Goal: Task Accomplishment & Management: Use online tool/utility

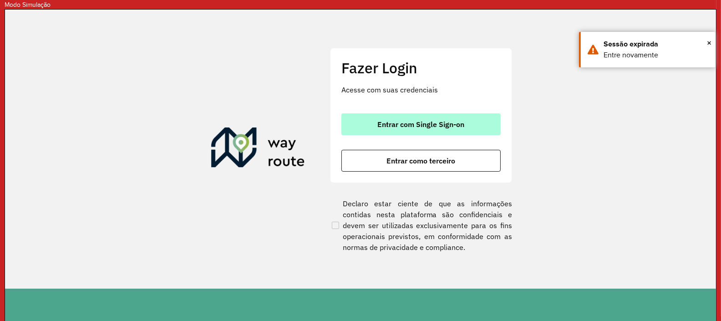
click at [423, 125] on span "Entrar com Single Sign-on" at bounding box center [421, 124] width 87 height 7
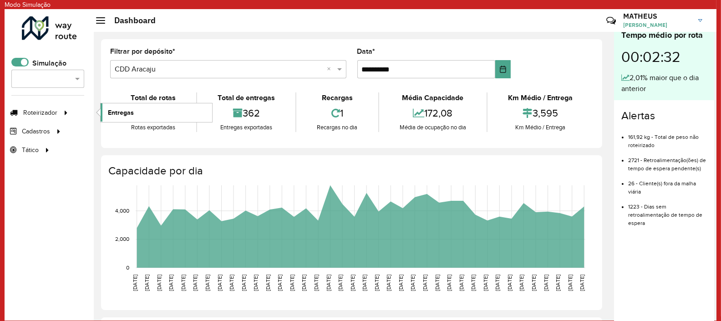
click at [115, 114] on span "Entregas" at bounding box center [121, 113] width 26 height 10
click at [104, 20] on span at bounding box center [100, 20] width 9 height 1
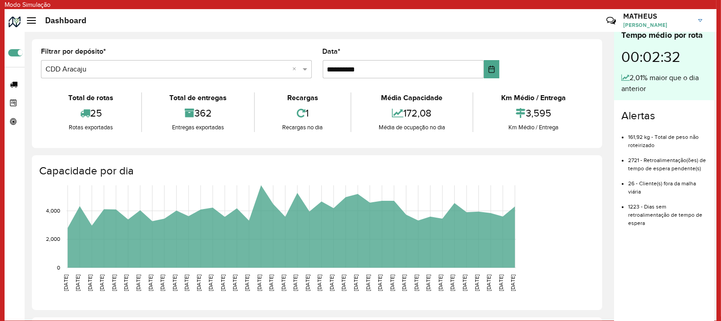
click at [32, 19] on div at bounding box center [31, 20] width 9 height 6
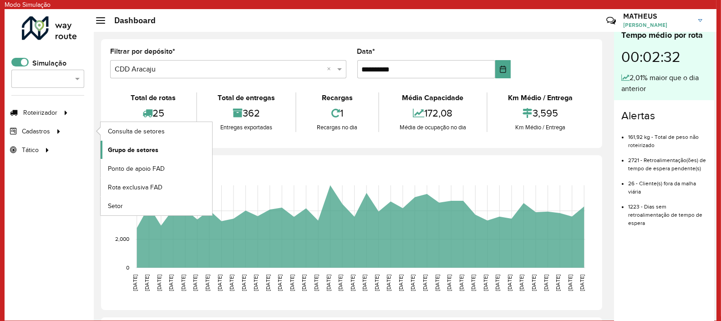
click at [137, 149] on span "Grupo de setores" at bounding box center [133, 150] width 51 height 10
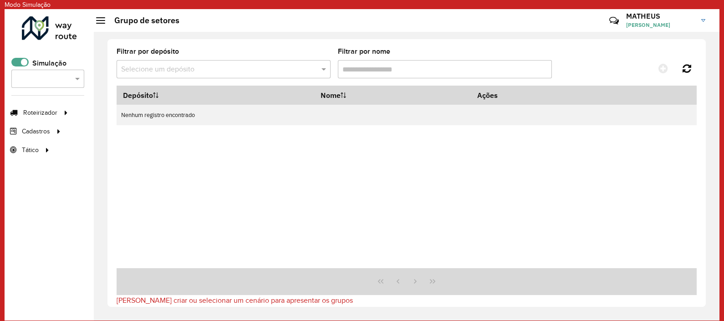
click at [228, 63] on div "Selecione um depósito" at bounding box center [223, 69] width 214 height 18
click at [140, 147] on span "Grupo de setores" at bounding box center [133, 150] width 51 height 10
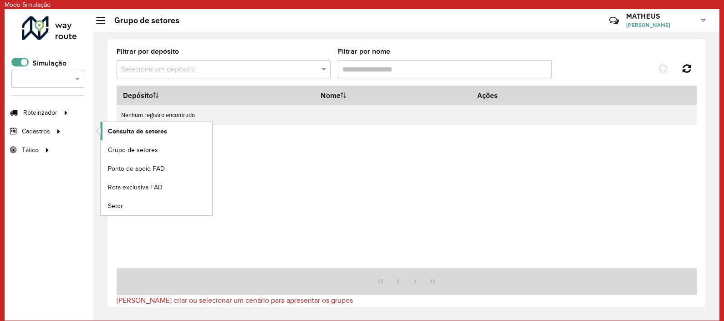
click at [142, 134] on span "Consulta de setores" at bounding box center [137, 131] width 59 height 10
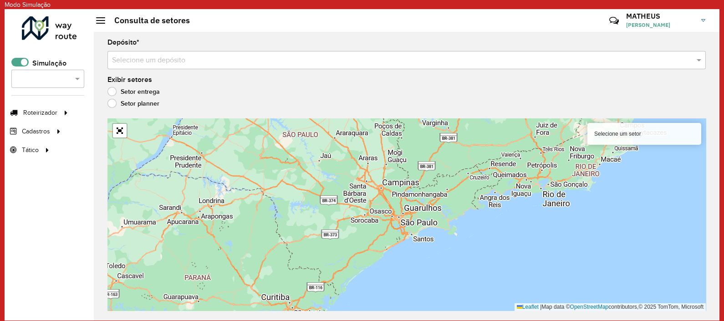
click at [182, 67] on div "Selecione um depósito" at bounding box center [406, 60] width 598 height 18
click at [20, 63] on span at bounding box center [19, 62] width 17 height 9
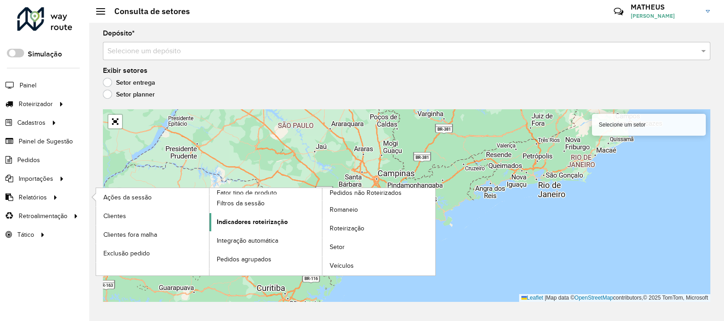
click at [250, 220] on span "Indicadores roteirização" at bounding box center [252, 222] width 71 height 10
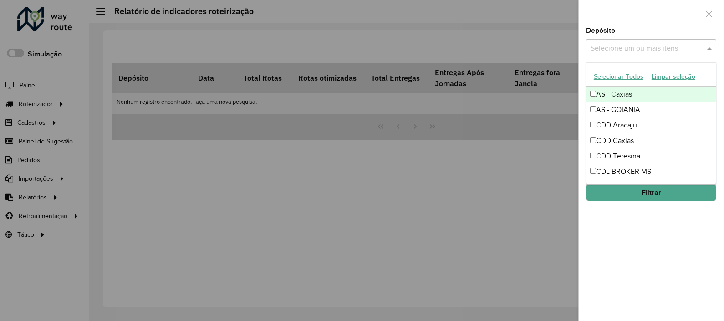
click at [611, 48] on input "text" at bounding box center [646, 48] width 116 height 11
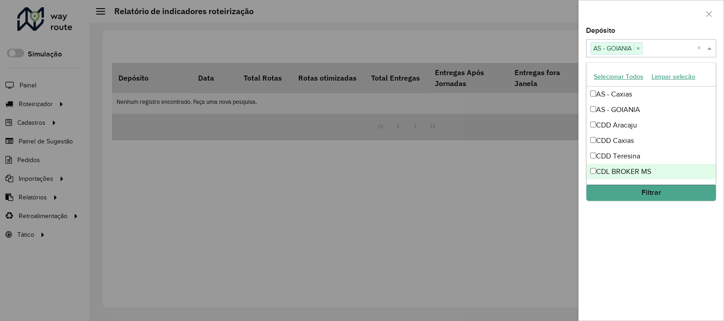
click at [650, 187] on button "Filtrar" at bounding box center [651, 192] width 130 height 17
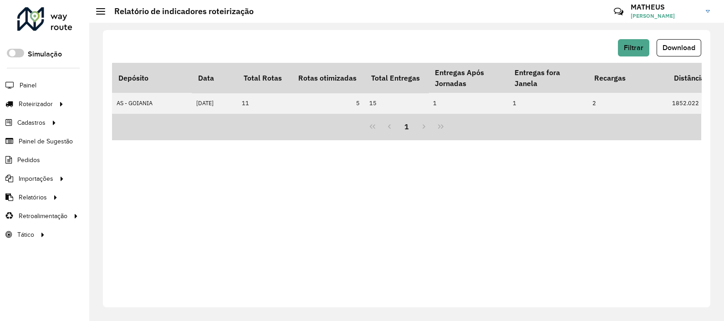
click at [180, 37] on div "Filtrar Download Depósito Data Total Rotas Rotas otimizadas Total Entregas Entr…" at bounding box center [406, 168] width 607 height 277
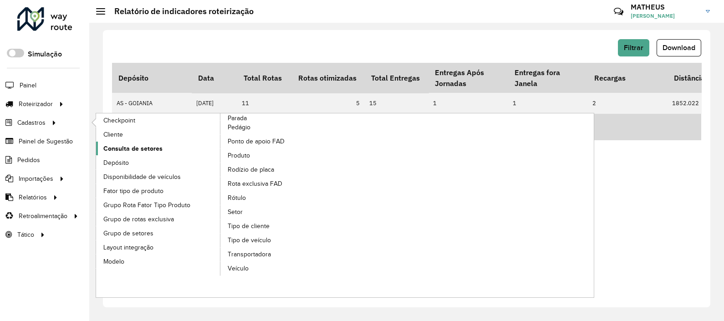
click at [144, 149] on span "Consulta de setores" at bounding box center [132, 149] width 59 height 10
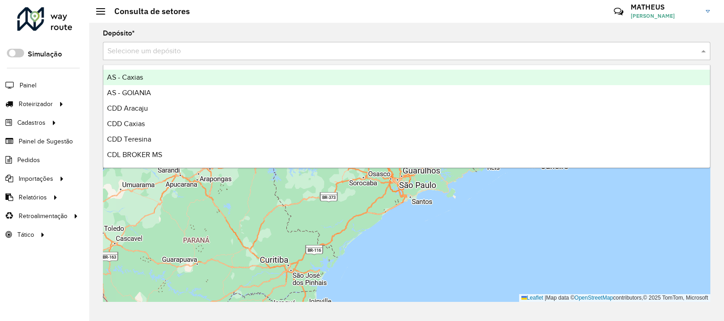
click at [195, 57] on div "Selecione um depósito" at bounding box center [406, 51] width 607 height 18
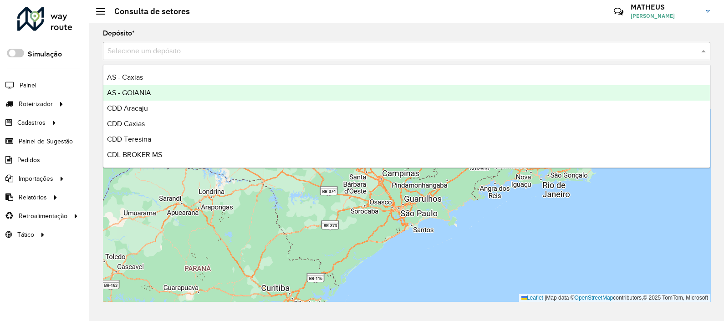
click at [143, 91] on span "AS - GOIANIA" at bounding box center [129, 93] width 44 height 8
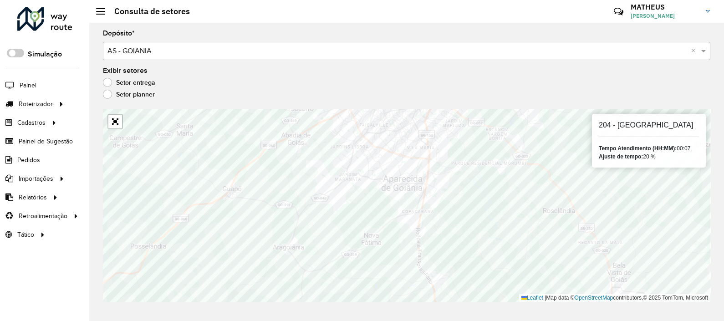
click at [105, 91] on label "Setor planner" at bounding box center [129, 94] width 52 height 9
click at [107, 81] on label "Setor entrega" at bounding box center [129, 82] width 52 height 9
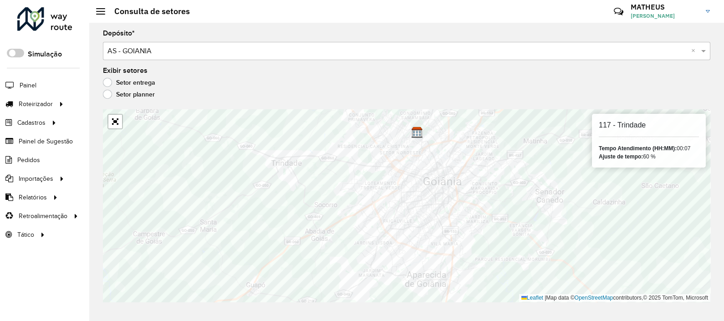
click at [620, 121] on h6 "117 - Trindade" at bounding box center [648, 125] width 100 height 9
click at [618, 153] on strong "Ajuste de tempo:" at bounding box center [620, 156] width 44 height 6
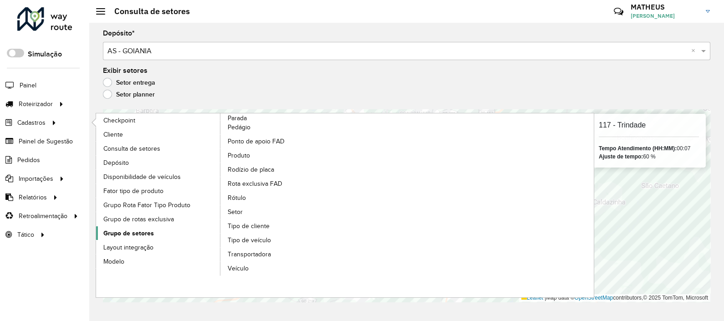
click at [122, 230] on span "Grupo de setores" at bounding box center [128, 233] width 51 height 10
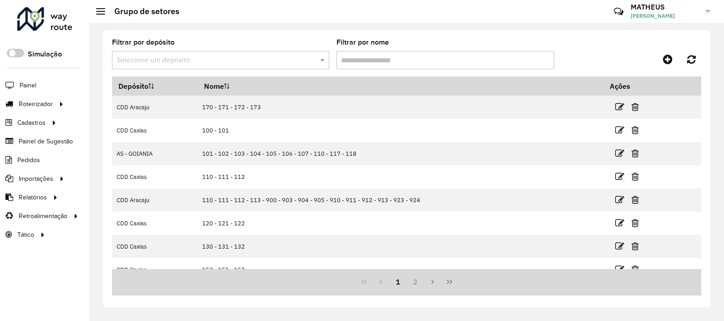
click at [212, 68] on div "Selecione um depósito" at bounding box center [220, 60] width 217 height 18
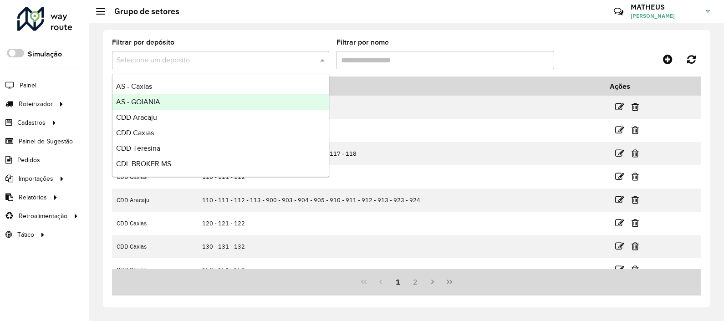
click at [150, 101] on span "AS - GOIANIA" at bounding box center [138, 102] width 44 height 8
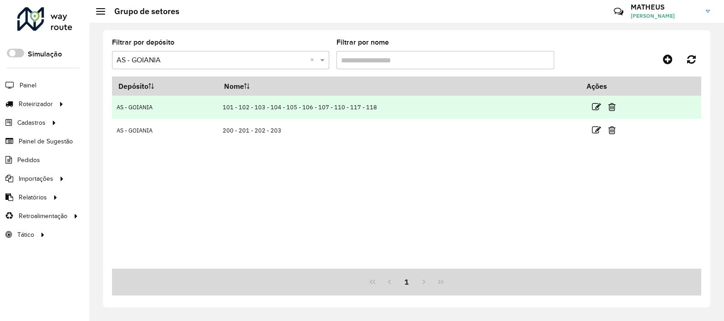
click at [268, 101] on td "101 - 102 - 103 - 104 - 105 - 106 - 107 - 110 - 117 - 118" at bounding box center [399, 107] width 362 height 23
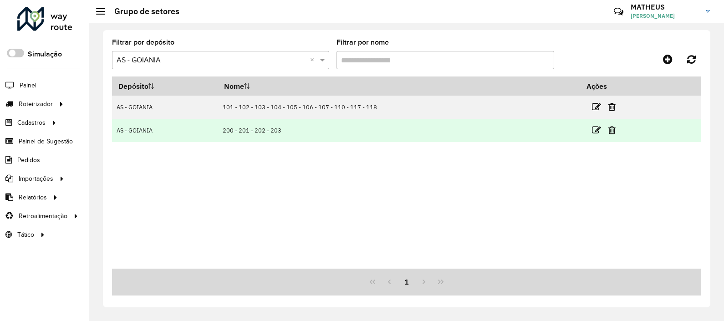
drag, startPoint x: 224, startPoint y: 130, endPoint x: 310, endPoint y: 128, distance: 85.6
click at [310, 128] on td "200 - 201 - 202 - 203" at bounding box center [399, 130] width 362 height 23
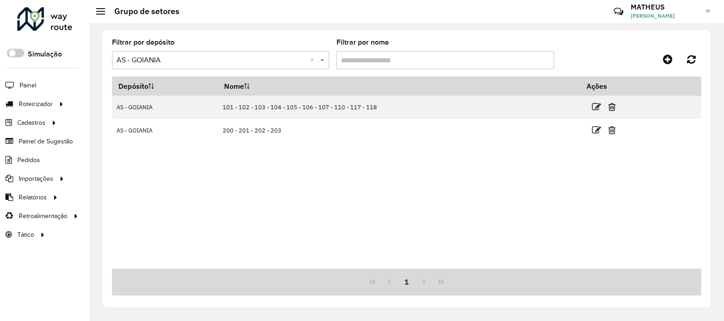
click at [320, 181] on div "Depósito Nome Ações AS - GOIANIA 101 - 102 - 103 - 104 - 105 - 106 - 107 - 110 …" at bounding box center [406, 172] width 589 height 192
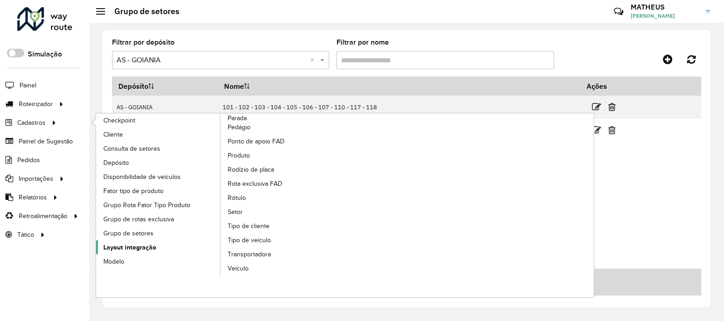
click at [129, 246] on span "Layout integração" at bounding box center [129, 248] width 53 height 10
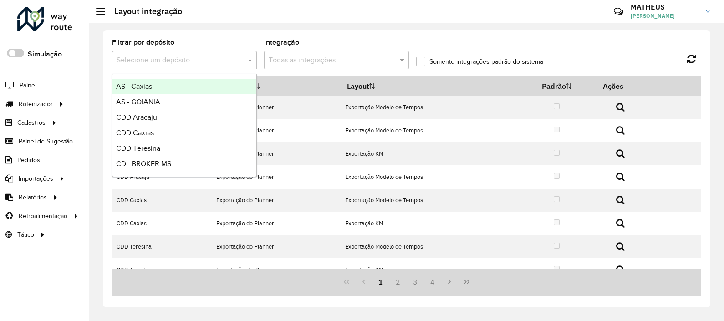
click at [164, 64] on input "text" at bounding box center [174, 60] width 117 height 11
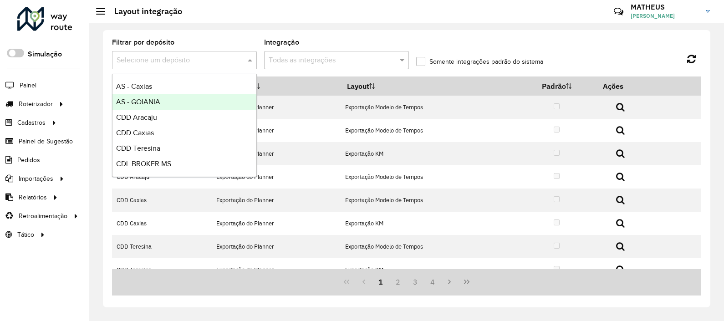
click at [149, 98] on span "AS - GOIANIA" at bounding box center [138, 102] width 44 height 8
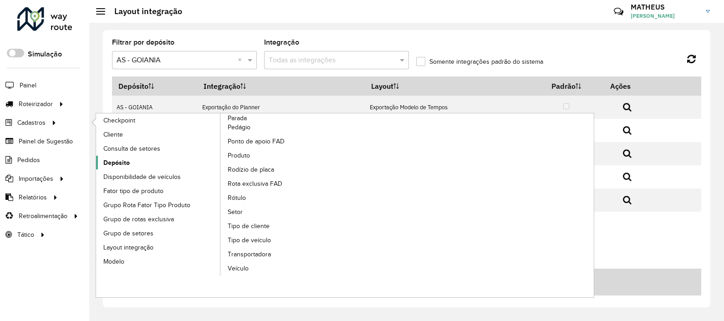
click at [114, 159] on span "Depósito" at bounding box center [116, 163] width 26 height 10
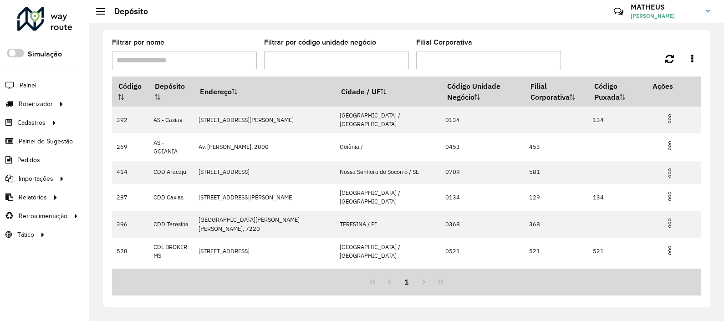
click at [395, 23] on div "Filtrar por nome Filtrar por código unidade negócio Filial Corporativa Código D…" at bounding box center [406, 172] width 634 height 298
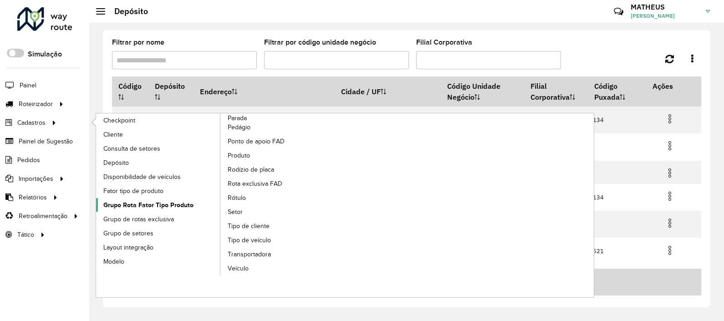
click at [142, 204] on span "Grupo Rota Fator Tipo Produto" at bounding box center [148, 205] width 90 height 10
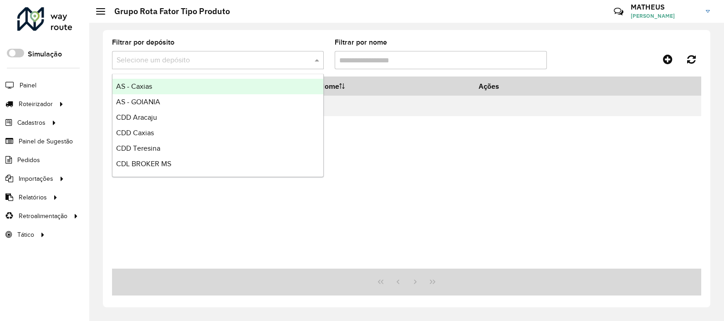
click at [228, 65] on input "text" at bounding box center [208, 60] width 184 height 11
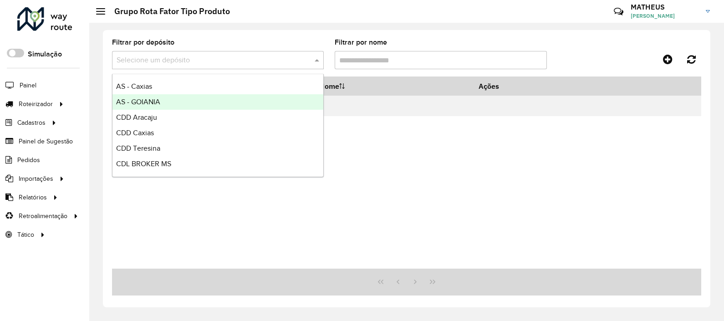
click at [173, 102] on div "AS - GOIANIA" at bounding box center [217, 101] width 211 height 15
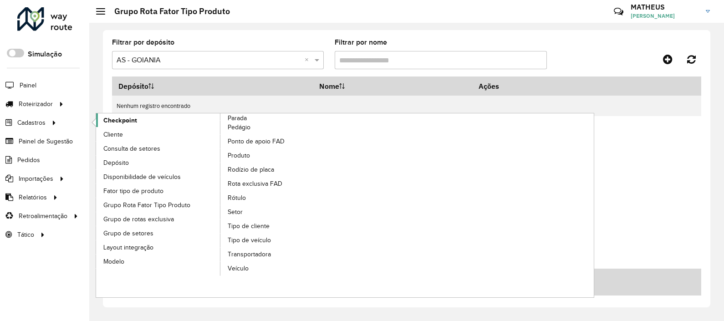
click at [122, 122] on span "Checkpoint" at bounding box center [120, 121] width 34 height 10
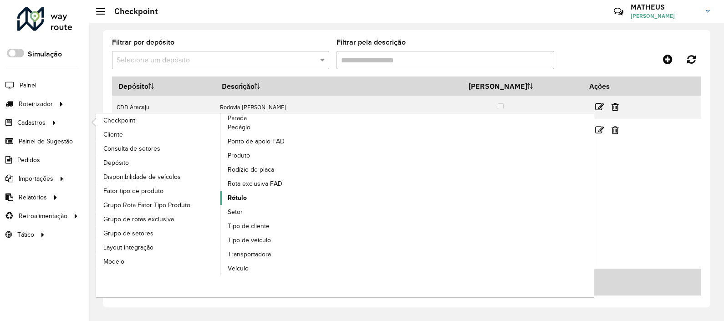
click at [237, 197] on span "Rótulo" at bounding box center [237, 198] width 19 height 10
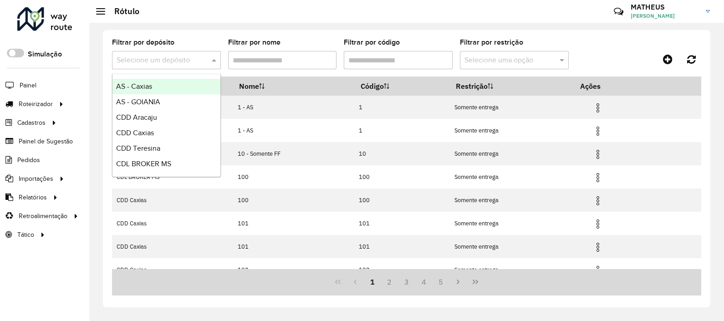
click at [181, 66] on input "text" at bounding box center [156, 60] width 81 height 11
click at [152, 99] on span "AS - GOIANIA" at bounding box center [138, 102] width 44 height 8
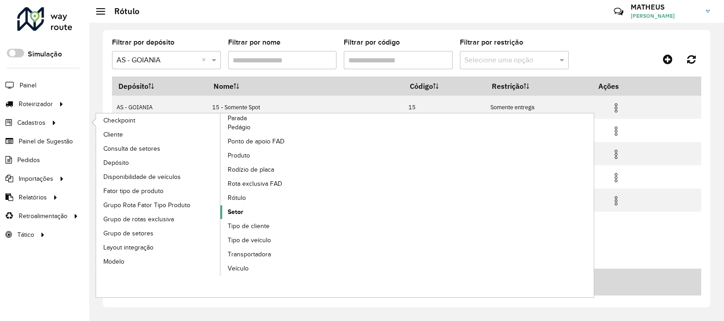
click at [237, 210] on span "Setor" at bounding box center [235, 212] width 15 height 10
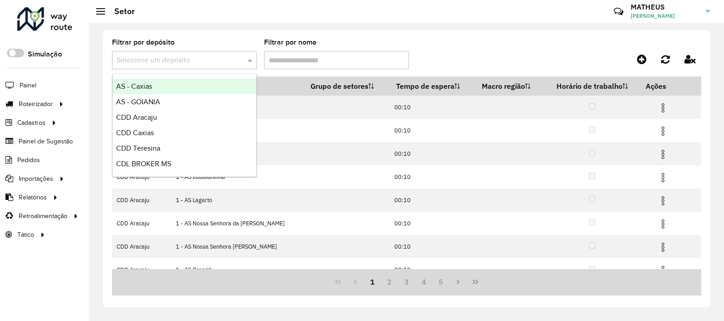
click at [174, 61] on input "text" at bounding box center [174, 60] width 117 height 11
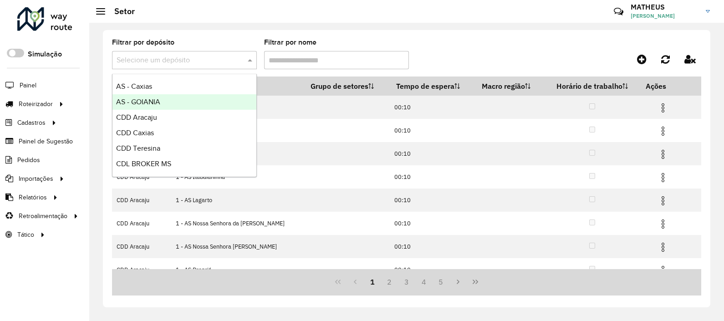
click at [156, 101] on span "AS - GOIANIA" at bounding box center [138, 102] width 44 height 8
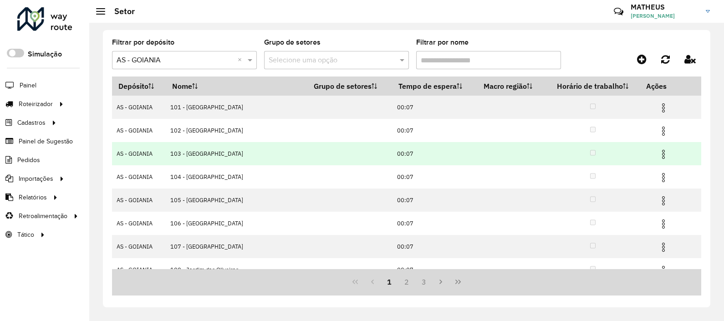
scroll to position [104, 0]
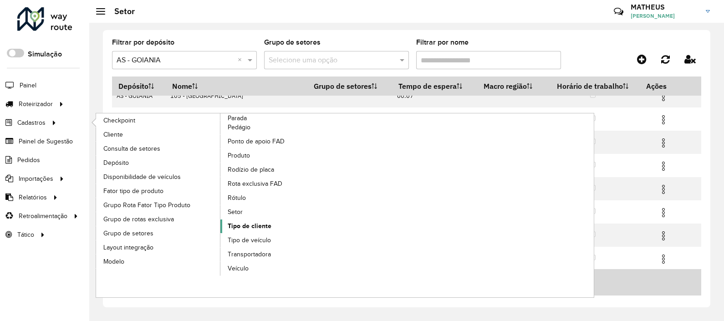
click at [252, 224] on span "Tipo de cliente" at bounding box center [250, 226] width 44 height 10
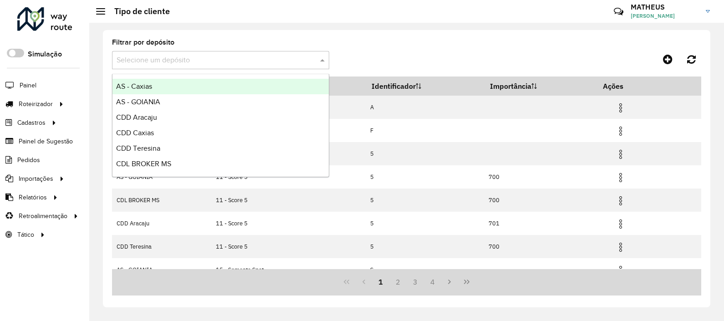
click at [197, 67] on div "Selecione um depósito" at bounding box center [220, 60] width 217 height 18
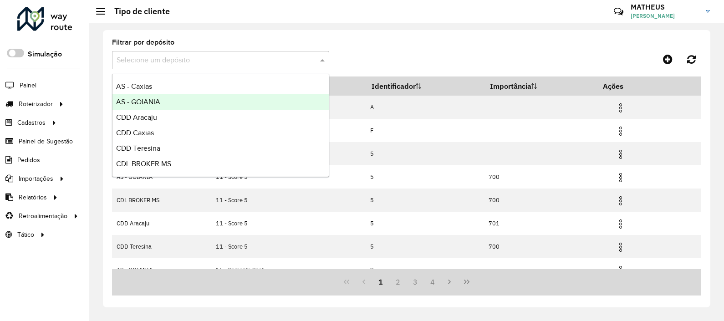
click at [156, 98] on span "AS - GOIANIA" at bounding box center [138, 102] width 44 height 8
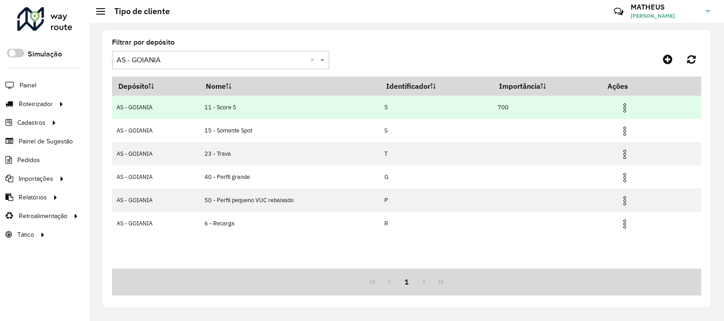
drag, startPoint x: 239, startPoint y: 108, endPoint x: 218, endPoint y: 106, distance: 21.1
click at [218, 106] on td "11 - Score 5" at bounding box center [289, 107] width 180 height 23
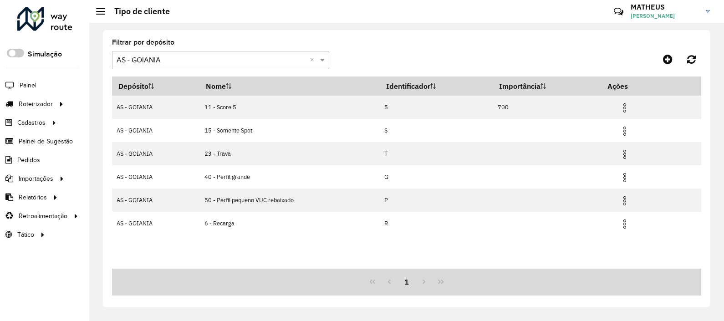
copy td "Score 5"
click at [372, 44] on formly-group "Filtrar por depósito Selecione um depósito × AS - GOIANIA ×" at bounding box center [329, 57] width 435 height 37
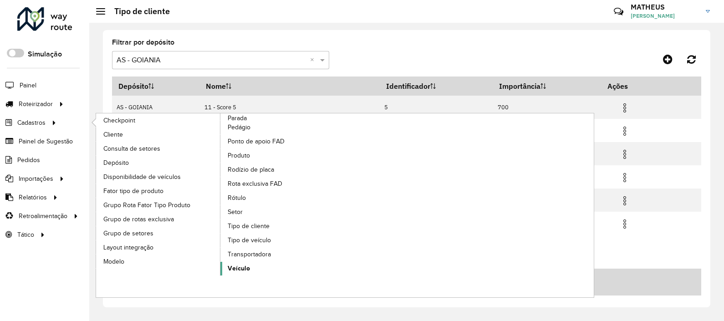
click at [241, 264] on span "Veículo" at bounding box center [239, 268] width 22 height 10
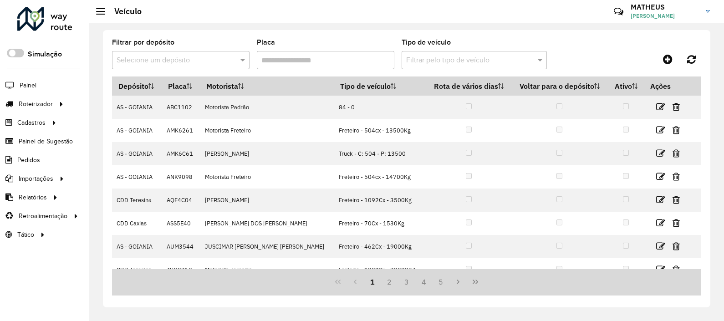
click at [207, 66] on div "Selecione um depósito" at bounding box center [180, 60] width 137 height 18
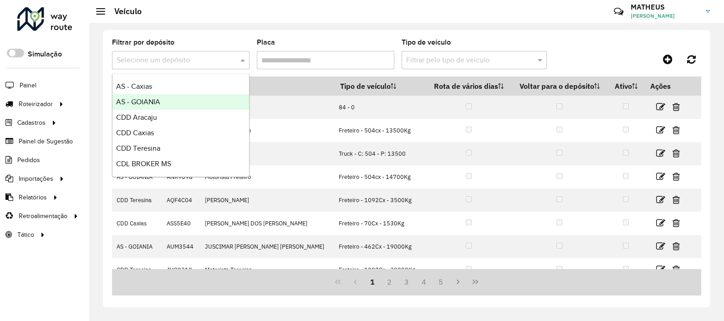
click at [162, 102] on div "AS - GOIANIA" at bounding box center [180, 101] width 137 height 15
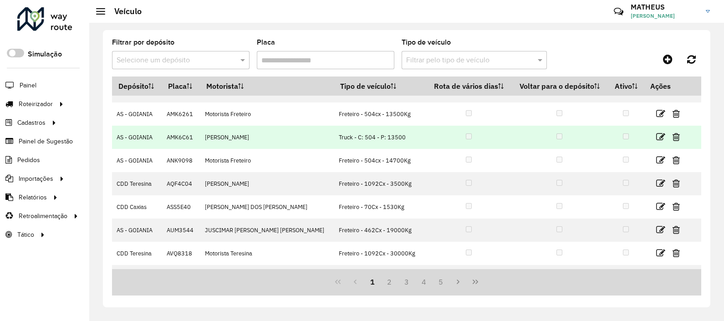
scroll to position [17, 0]
click at [334, 134] on td "Truck - C: 504 - P: 13500" at bounding box center [380, 136] width 92 height 23
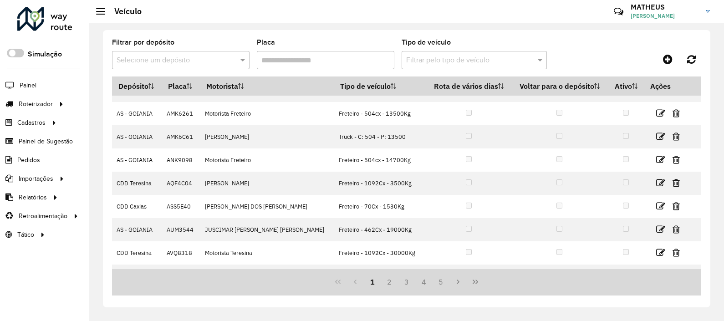
click at [475, 31] on div "Filtrar por depósito Selecione um depósito Placa Tipo de veículo Filtrar pelo t…" at bounding box center [406, 168] width 607 height 277
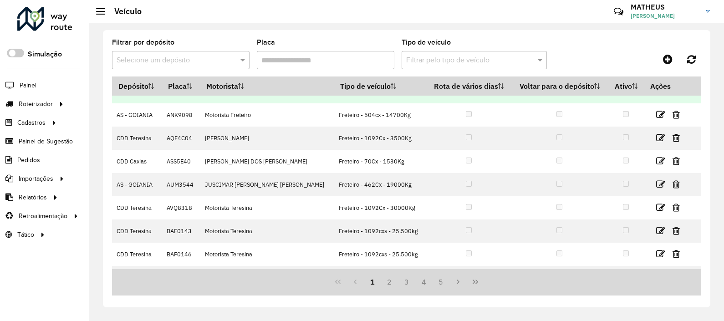
scroll to position [0, 0]
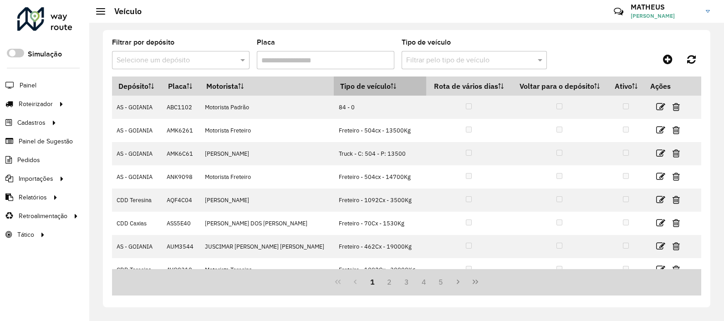
click at [356, 83] on th "Tipo de veículo" at bounding box center [380, 85] width 92 height 19
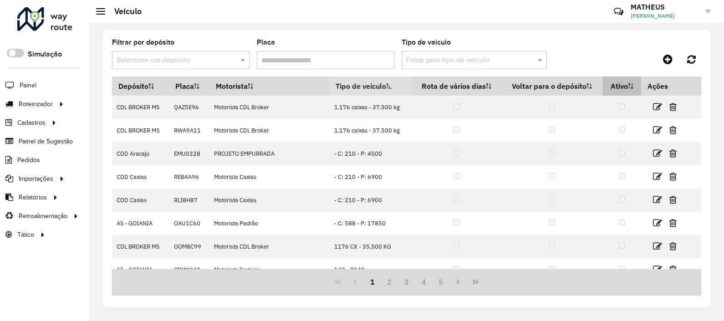
click at [617, 82] on th "Ativo" at bounding box center [621, 85] width 39 height 19
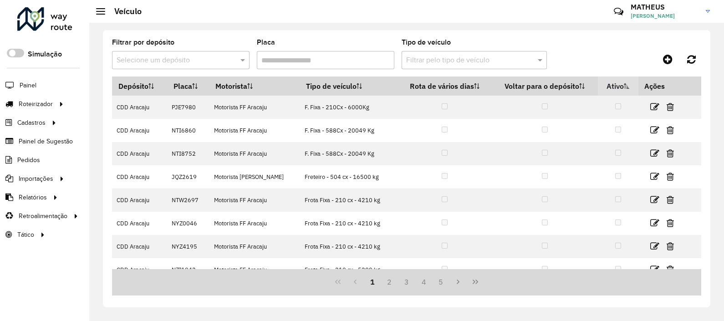
click at [617, 82] on th "Ativo" at bounding box center [617, 85] width 40 height 19
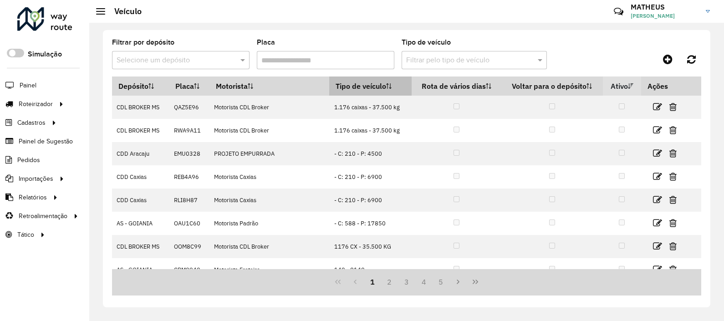
click at [329, 82] on th "Tipo de veículo" at bounding box center [370, 85] width 82 height 19
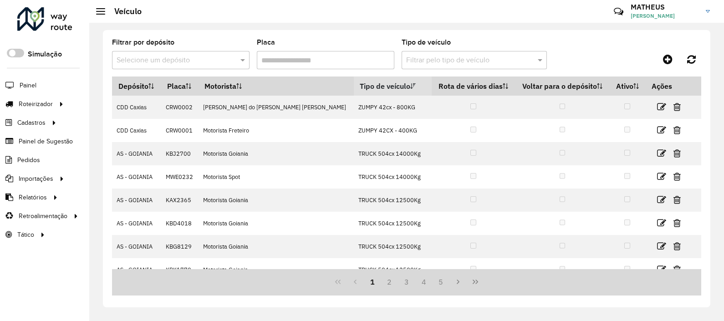
click at [354, 82] on th "Tipo de veículo" at bounding box center [393, 85] width 78 height 19
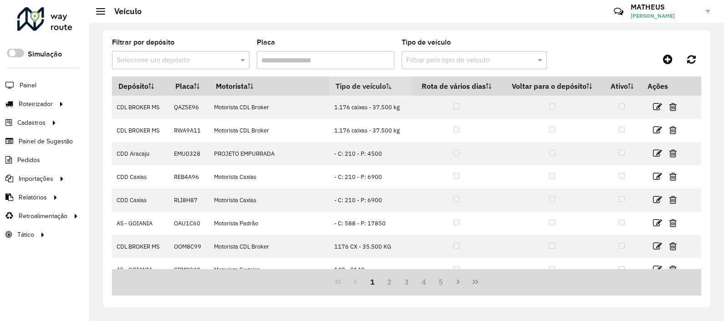
click at [329, 82] on th "Tipo de veículo" at bounding box center [370, 85] width 82 height 19
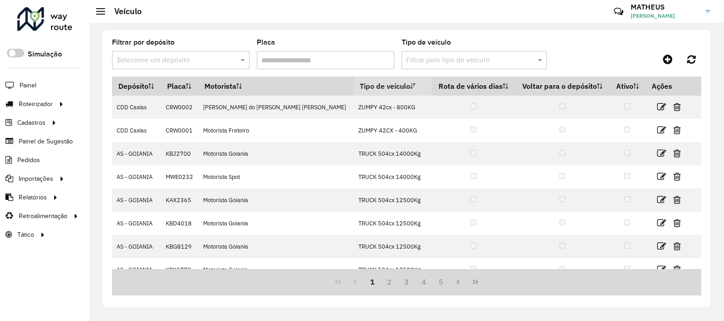
click at [354, 82] on th "Tipo de veículo" at bounding box center [393, 85] width 78 height 19
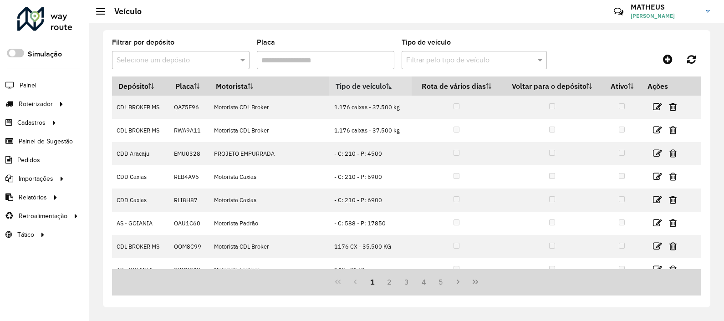
click at [329, 82] on th "Tipo de veículo" at bounding box center [370, 85] width 82 height 19
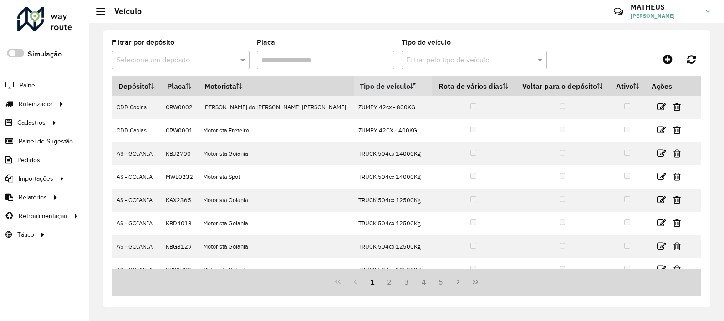
click at [354, 81] on th "Tipo de veículo" at bounding box center [393, 85] width 78 height 19
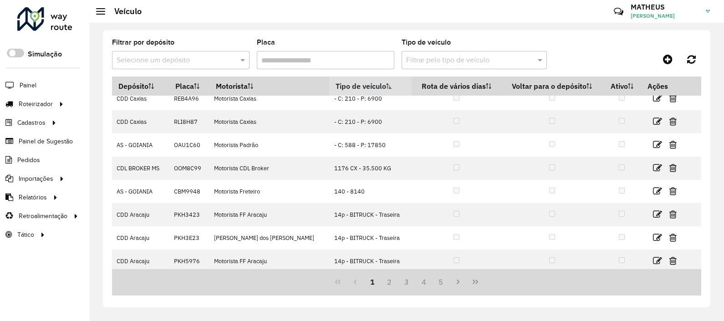
scroll to position [104, 0]
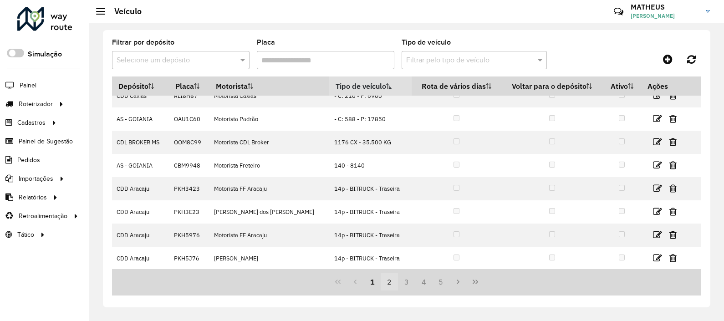
click at [389, 278] on button "2" at bounding box center [388, 281] width 17 height 17
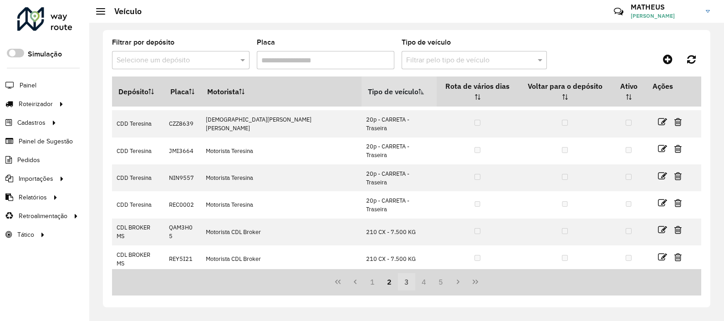
click at [407, 281] on button "3" at bounding box center [406, 281] width 17 height 17
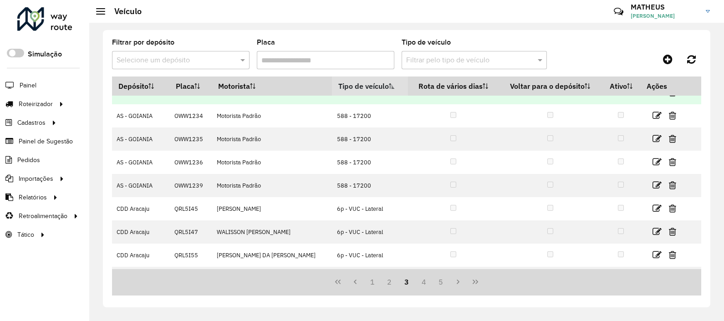
scroll to position [62, 0]
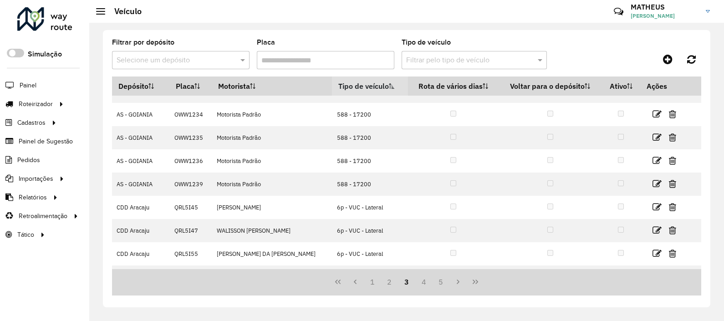
drag, startPoint x: 407, startPoint y: 152, endPoint x: 561, endPoint y: 46, distance: 186.9
click at [561, 46] on div "Filtrar por depósito Selecione um depósito Placa Tipo de veículo Filtrar pelo t…" at bounding box center [406, 57] width 589 height 37
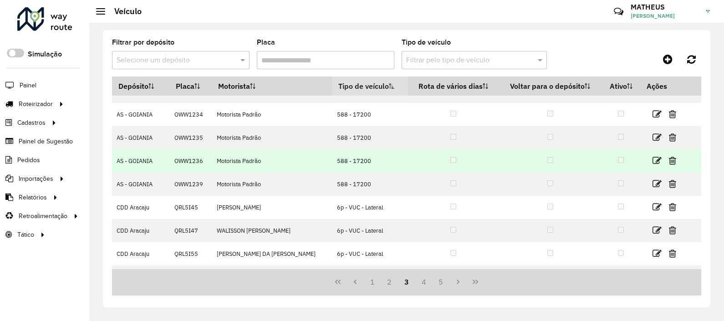
scroll to position [104, 0]
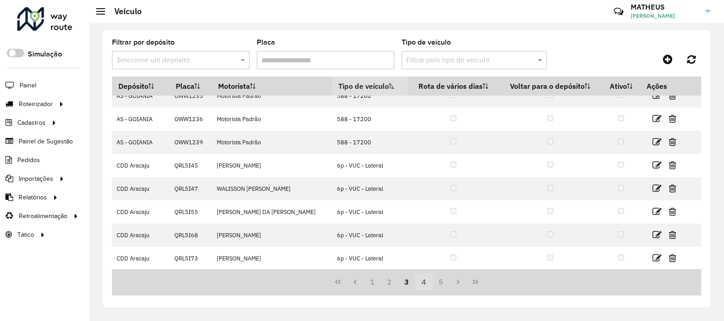
click at [425, 283] on button "4" at bounding box center [423, 281] width 17 height 17
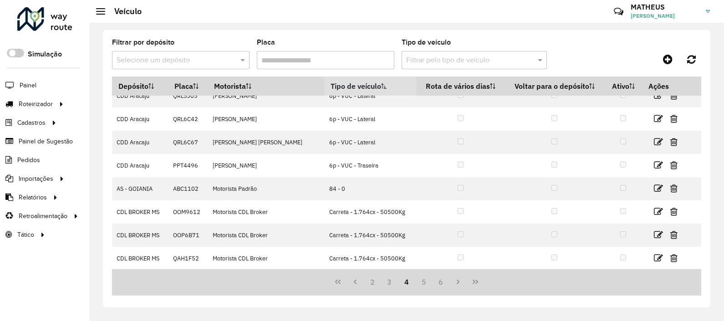
scroll to position [0, 0]
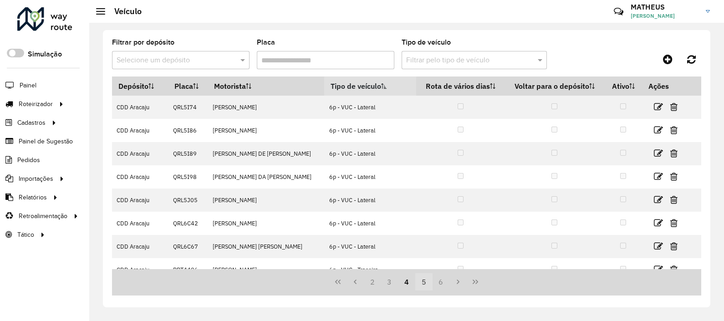
click at [420, 280] on button "5" at bounding box center [423, 281] width 17 height 17
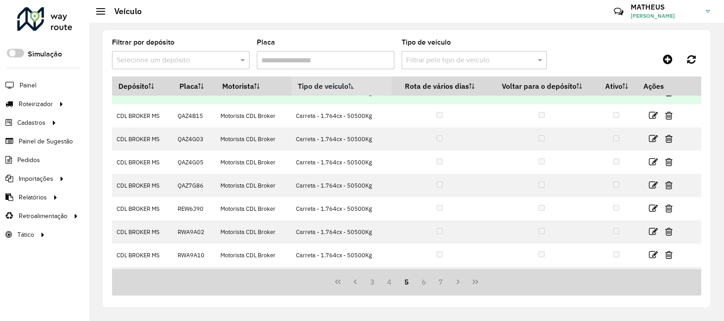
scroll to position [104, 0]
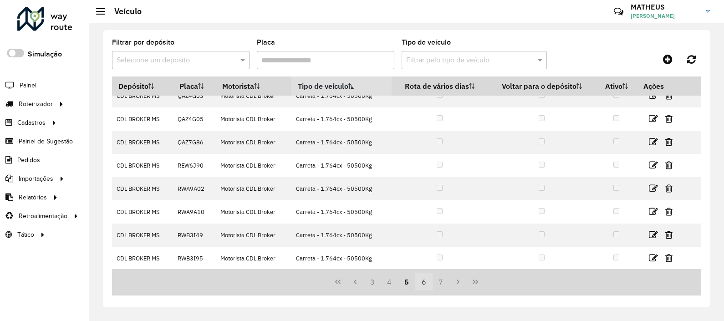
click at [424, 278] on button "6" at bounding box center [423, 281] width 17 height 17
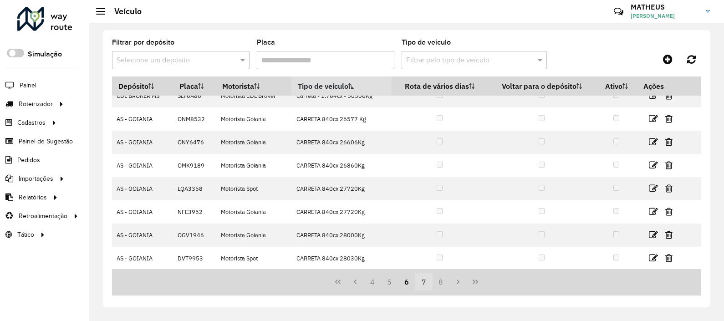
click at [426, 282] on button "7" at bounding box center [423, 281] width 17 height 17
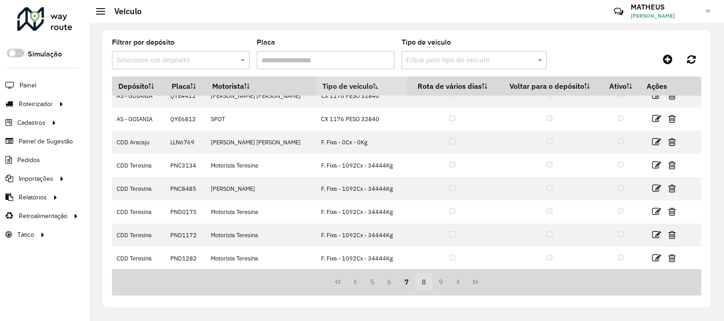
click at [421, 278] on button "8" at bounding box center [423, 281] width 17 height 17
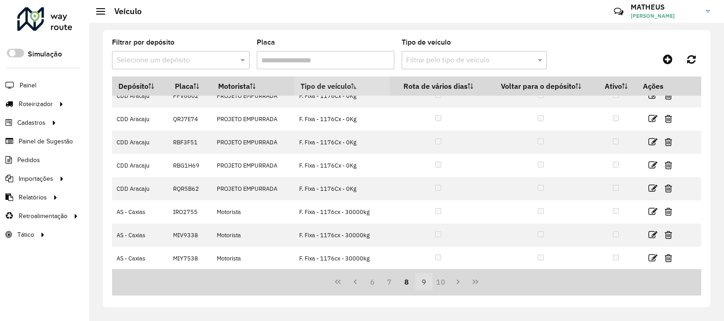
click at [425, 278] on button "9" at bounding box center [423, 281] width 17 height 17
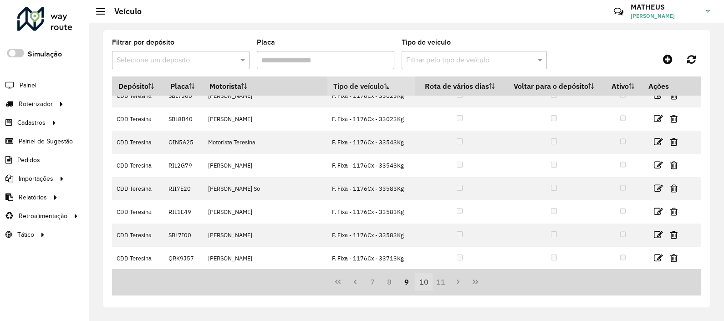
click at [424, 280] on button "10" at bounding box center [423, 281] width 17 height 17
click at [431, 285] on button "11" at bounding box center [423, 281] width 17 height 17
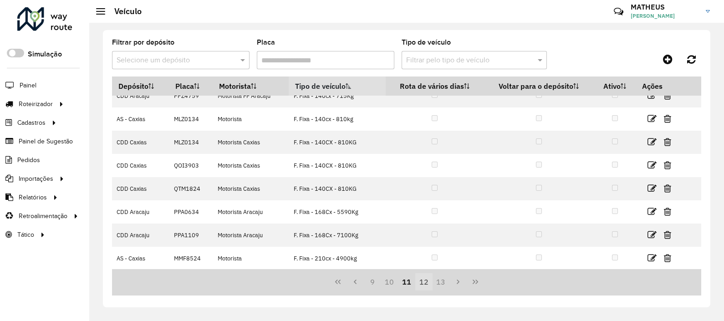
click at [422, 284] on button "12" at bounding box center [423, 281] width 17 height 17
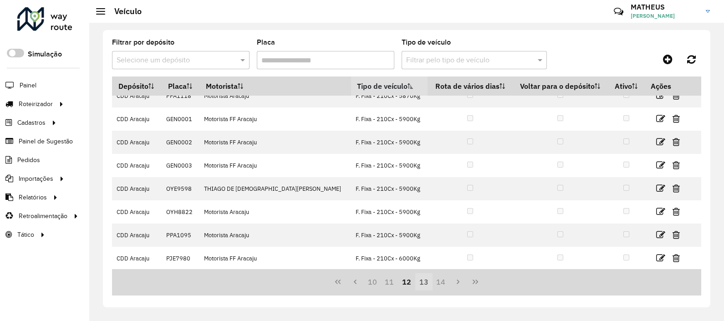
click at [428, 286] on button "13" at bounding box center [423, 281] width 17 height 17
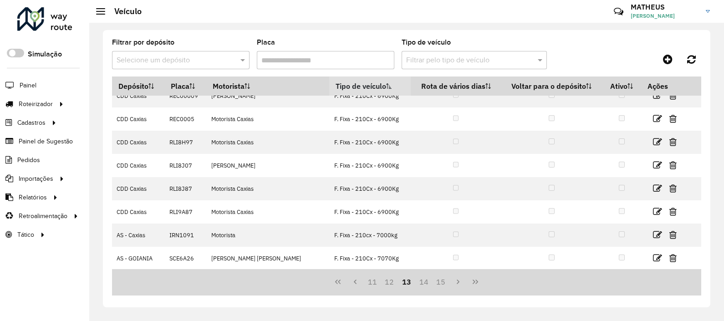
click at [376, 40] on div "Placa" at bounding box center [325, 54] width 137 height 30
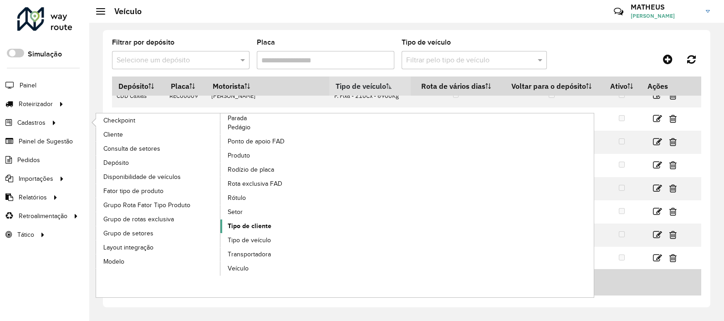
click at [248, 222] on span "Tipo de cliente" at bounding box center [250, 226] width 44 height 10
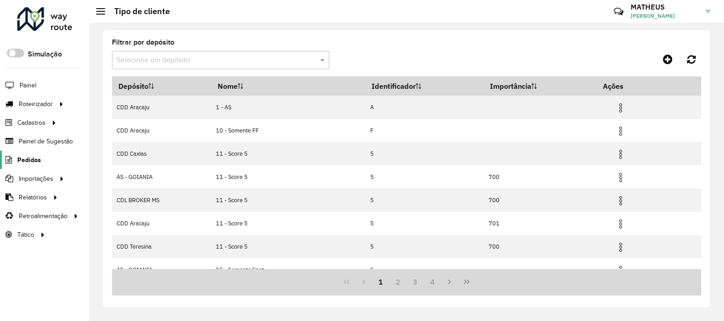
click at [25, 159] on span "Pedidos" at bounding box center [29, 160] width 24 height 10
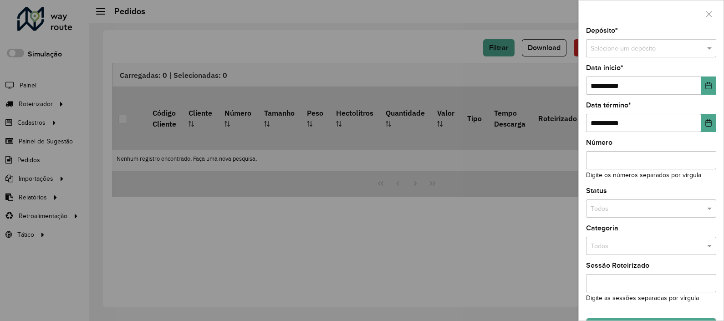
scroll to position [27, 0]
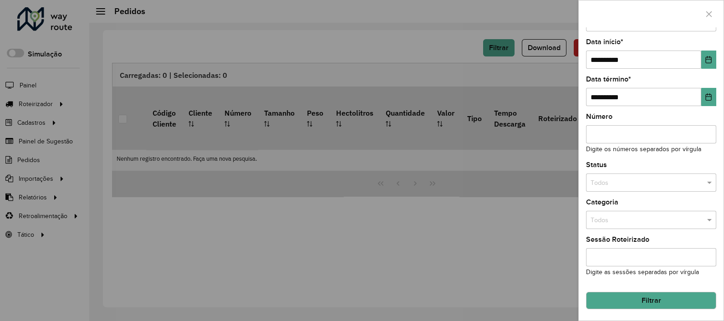
click at [648, 294] on button "Filtrar" at bounding box center [651, 300] width 130 height 17
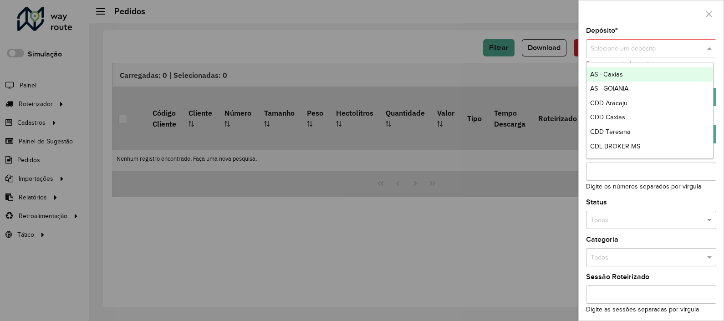
click at [638, 51] on input "text" at bounding box center [641, 49] width 103 height 10
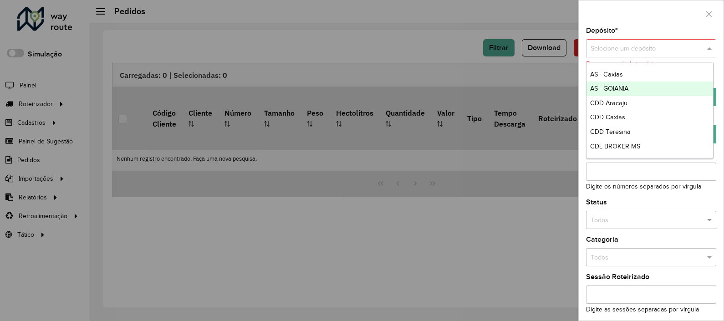
click at [617, 88] on span "AS - GOIANIA" at bounding box center [609, 88] width 38 height 7
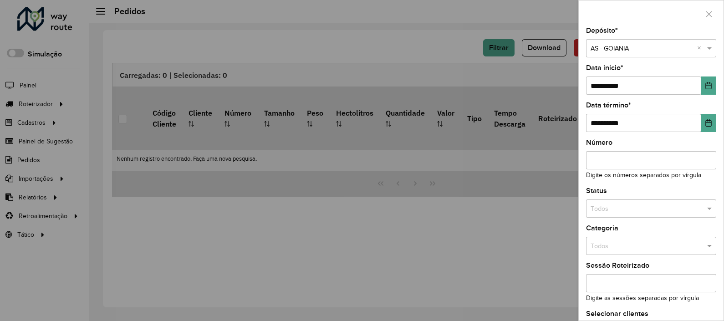
scroll to position [63, 0]
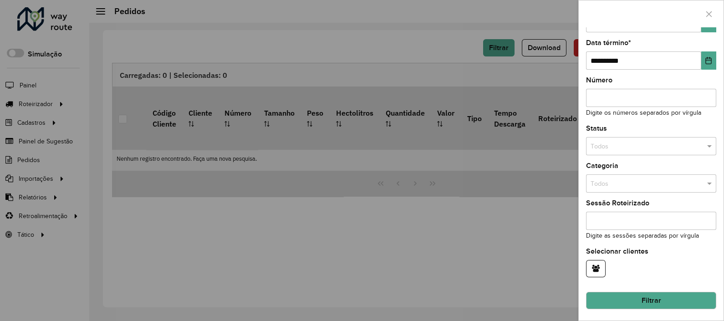
click at [626, 296] on button "Filtrar" at bounding box center [651, 300] width 130 height 17
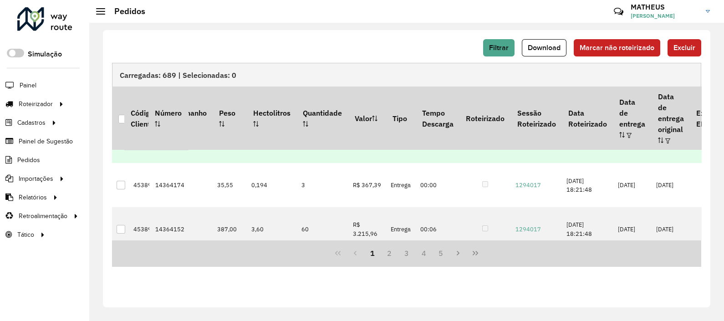
scroll to position [30, 87]
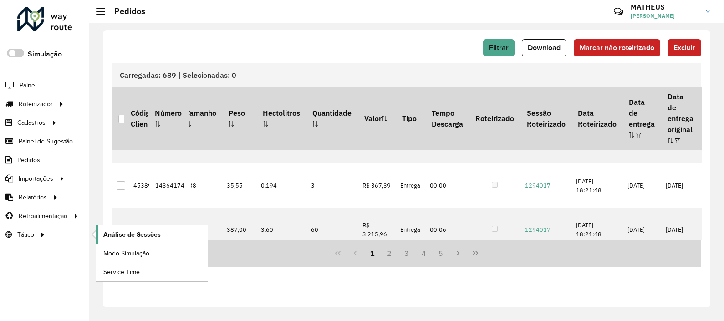
click at [139, 236] on span "Análise de Sessões" at bounding box center [131, 235] width 57 height 10
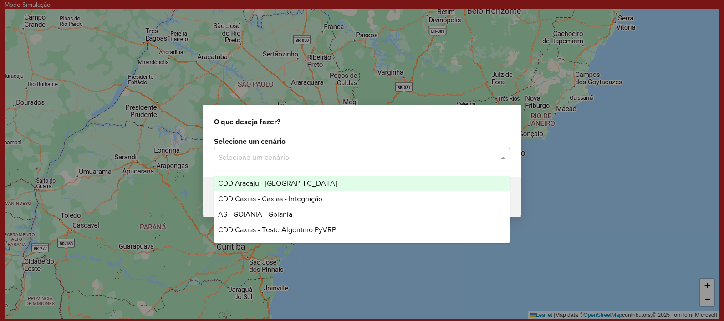
click at [390, 157] on input "text" at bounding box center [352, 157] width 268 height 11
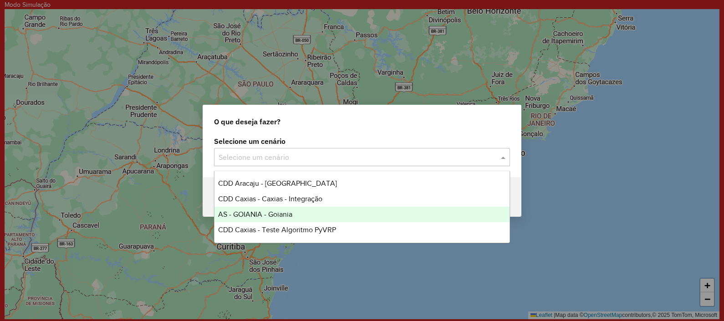
click at [288, 214] on span "AS - GOIANIA - Goiania" at bounding box center [255, 214] width 74 height 8
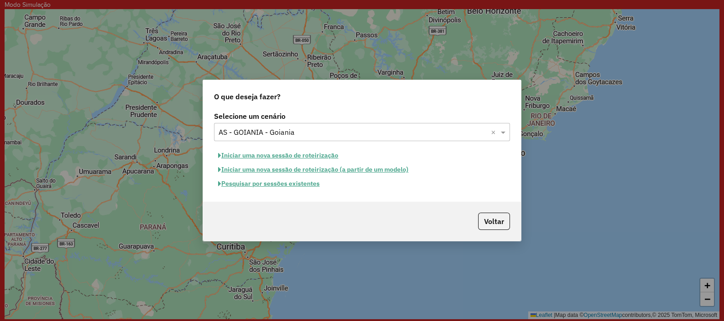
click at [273, 182] on button "Pesquisar por sessões existentes" at bounding box center [269, 184] width 110 height 14
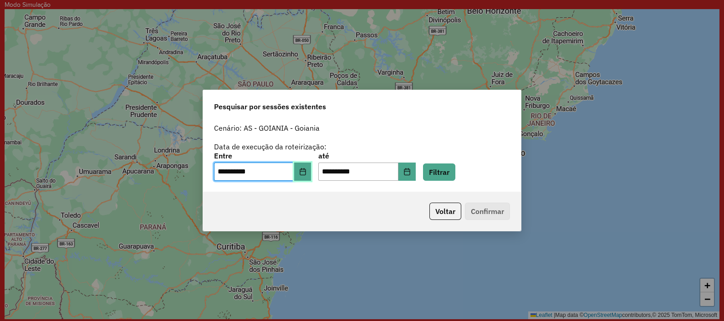
click at [305, 171] on button "Choose Date" at bounding box center [302, 171] width 17 height 18
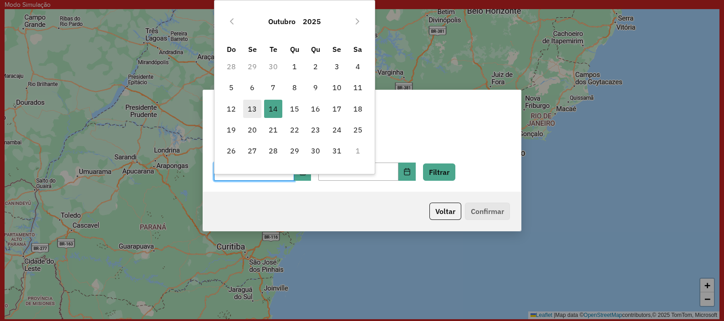
click at [248, 107] on span "13" at bounding box center [252, 109] width 18 height 18
type input "**********"
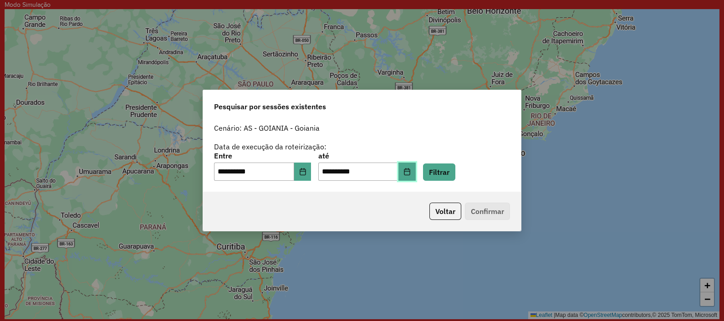
click at [410, 172] on icon "Choose Date" at bounding box center [406, 171] width 7 height 7
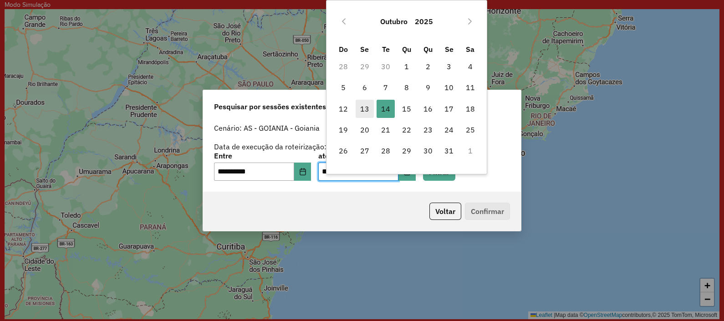
click at [362, 109] on span "13" at bounding box center [364, 109] width 18 height 18
type input "**********"
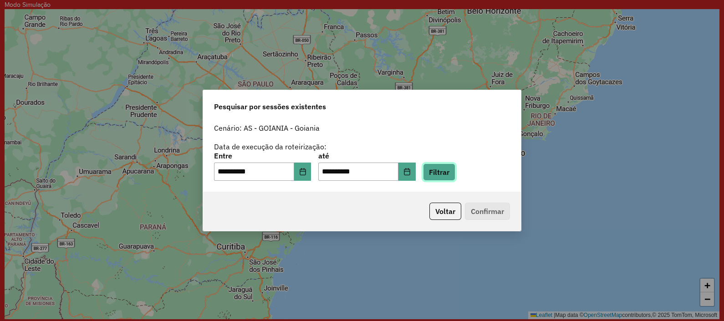
click at [448, 176] on button "Filtrar" at bounding box center [439, 171] width 32 height 17
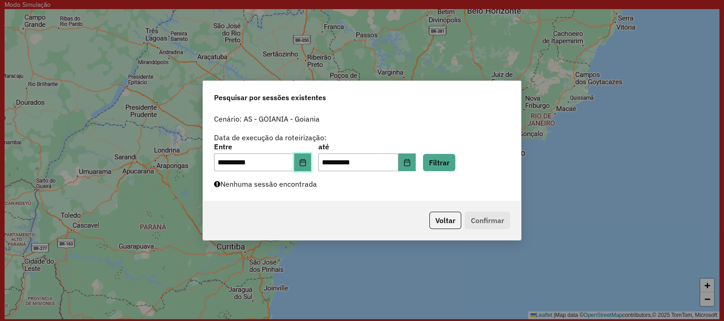
click at [305, 162] on icon "Choose Date" at bounding box center [302, 162] width 6 height 7
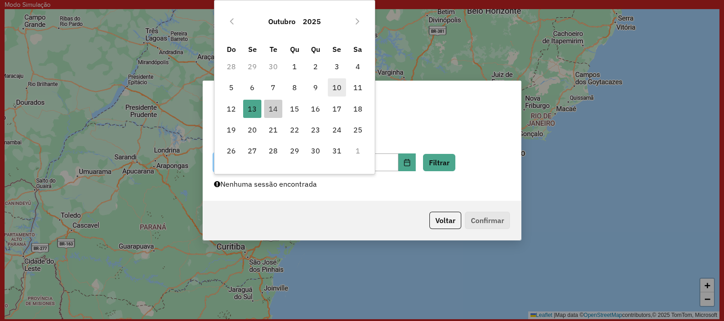
click at [332, 88] on span "10" at bounding box center [337, 87] width 18 height 18
type input "**********"
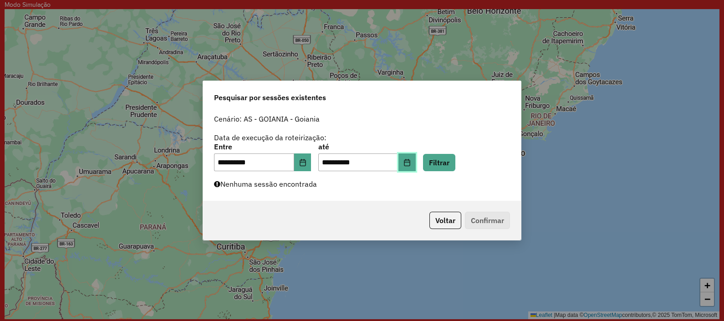
click at [415, 157] on button "Choose Date" at bounding box center [406, 162] width 17 height 18
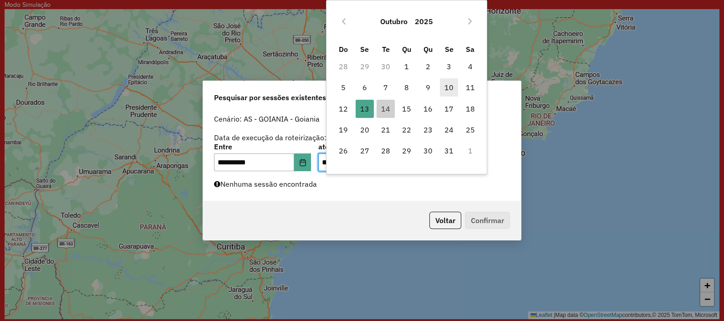
click at [446, 86] on span "10" at bounding box center [449, 87] width 18 height 18
type input "**********"
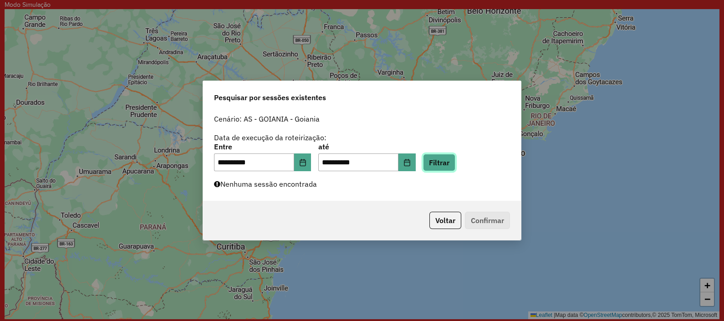
click at [455, 156] on button "Filtrar" at bounding box center [439, 162] width 32 height 17
click at [305, 162] on icon "Choose Date" at bounding box center [302, 162] width 6 height 7
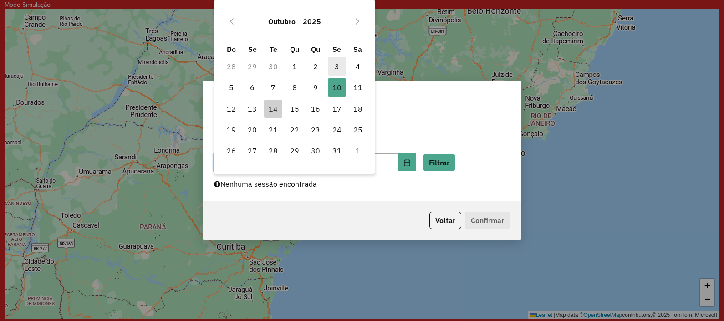
click at [331, 65] on span "3" at bounding box center [337, 66] width 18 height 18
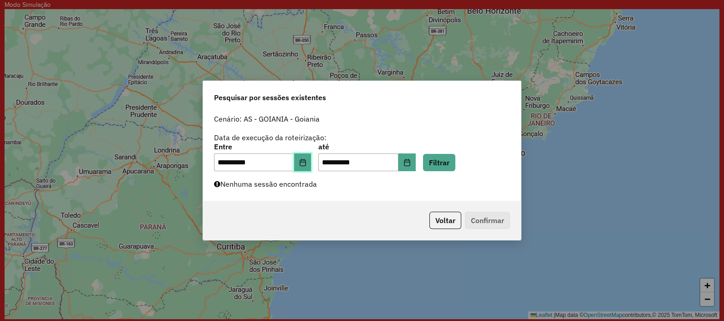
click at [305, 159] on button "Choose Date" at bounding box center [302, 162] width 17 height 18
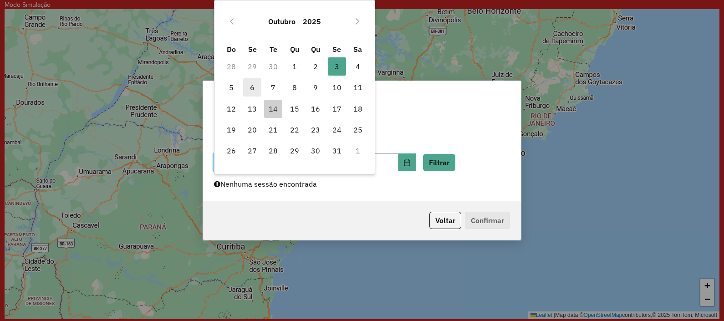
click at [259, 91] on span "6" at bounding box center [252, 87] width 18 height 18
type input "**********"
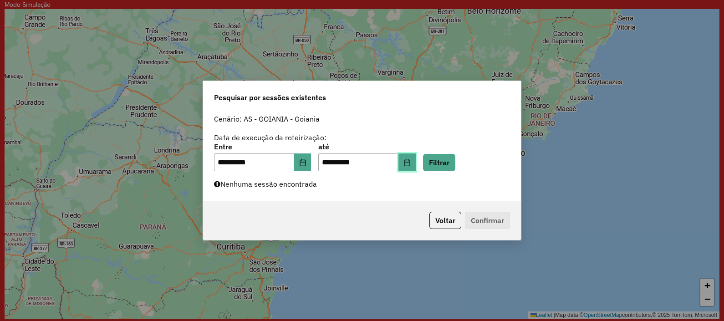
click at [414, 162] on button "Choose Date" at bounding box center [406, 162] width 17 height 18
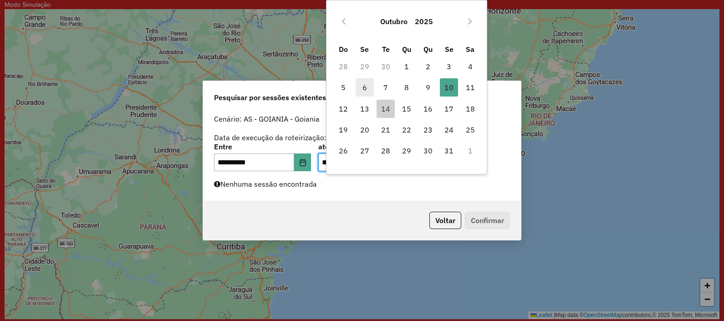
click at [365, 88] on span "6" at bounding box center [364, 87] width 18 height 18
type input "**********"
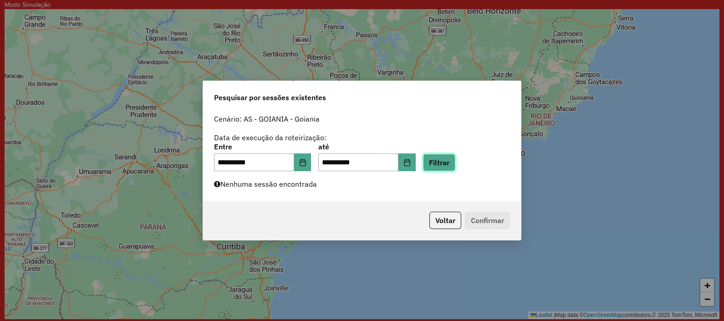
click at [453, 158] on button "Filtrar" at bounding box center [439, 162] width 32 height 17
click at [305, 164] on button "Choose Date" at bounding box center [302, 162] width 17 height 18
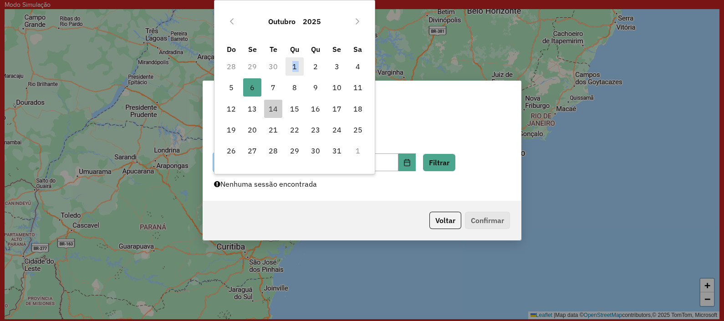
drag, startPoint x: 314, startPoint y: 70, endPoint x: 293, endPoint y: 67, distance: 20.7
click at [293, 67] on tr "28 29 30 1 2 3 4" at bounding box center [295, 66] width 148 height 21
click at [293, 67] on span "1" at bounding box center [294, 66] width 18 height 18
type input "**********"
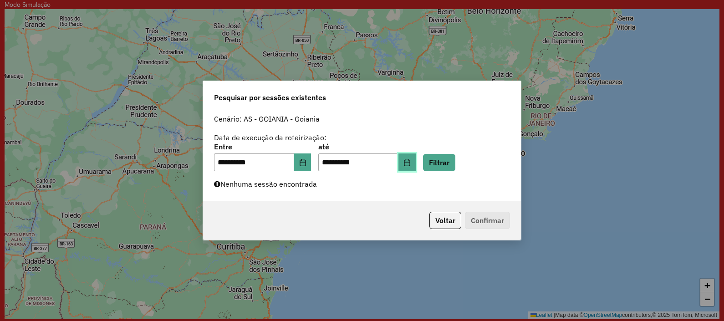
click at [410, 164] on icon "Choose Date" at bounding box center [406, 162] width 7 height 7
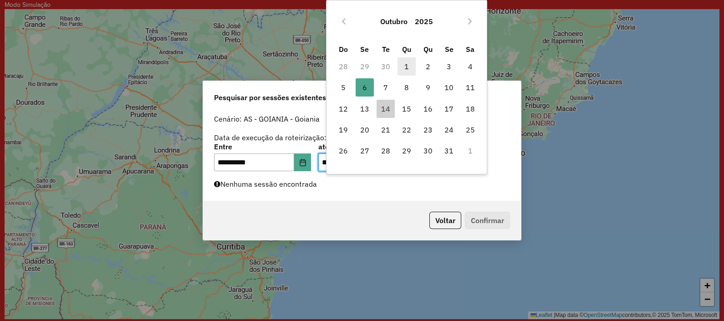
click at [407, 61] on span "1" at bounding box center [406, 66] width 18 height 18
type input "**********"
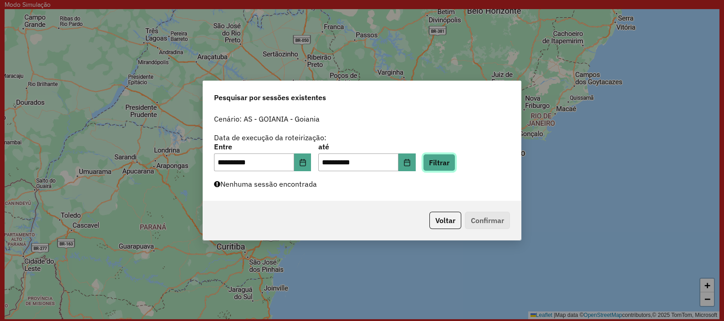
click at [448, 159] on button "Filtrar" at bounding box center [439, 162] width 32 height 17
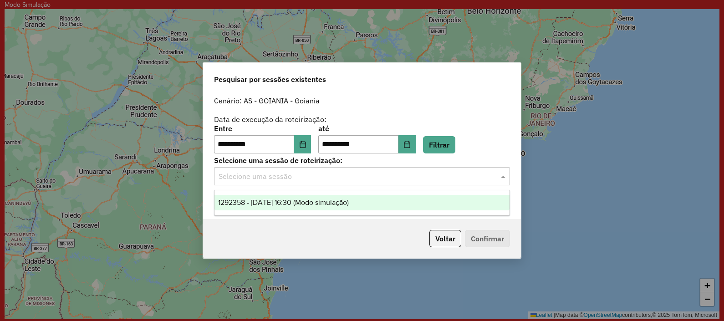
click at [380, 171] on input "text" at bounding box center [352, 176] width 268 height 11
click at [305, 204] on span "1292358 - 01/10/2025 16:30 (Modo simulação)" at bounding box center [283, 202] width 131 height 8
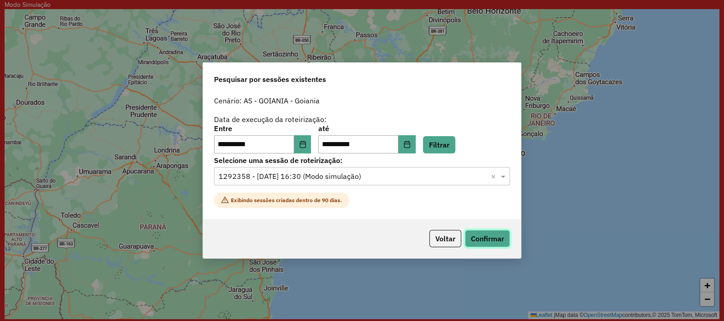
click at [494, 238] on button "Confirmar" at bounding box center [487, 238] width 45 height 17
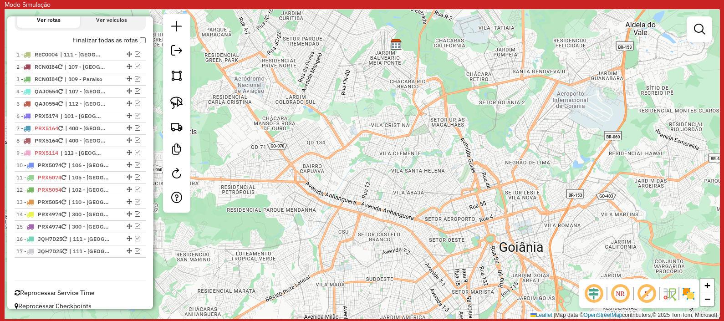
scroll to position [364, 0]
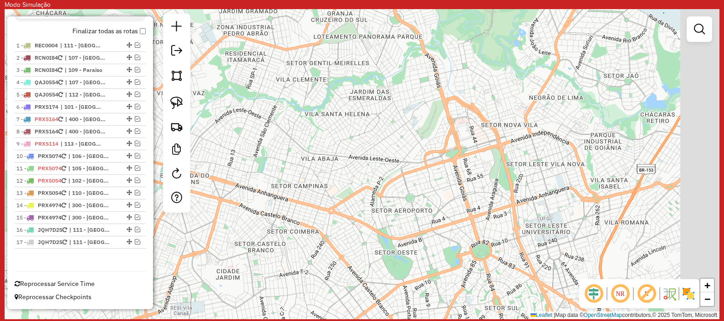
drag, startPoint x: 467, startPoint y: 194, endPoint x: 347, endPoint y: 106, distance: 149.4
click at [347, 106] on div "Janela de atendimento Grade de atendimento Capacidade Transportadoras Veículos …" at bounding box center [362, 164] width 714 height 310
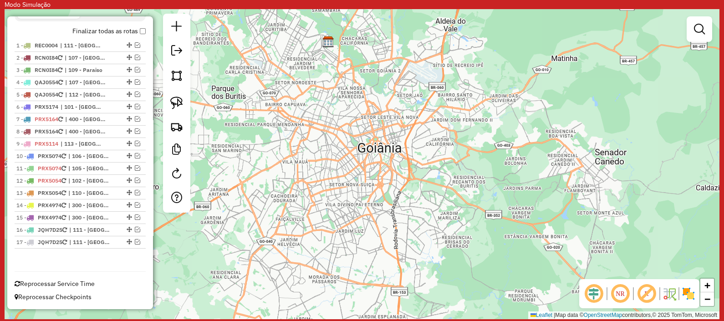
click at [693, 291] on img at bounding box center [688, 293] width 15 height 15
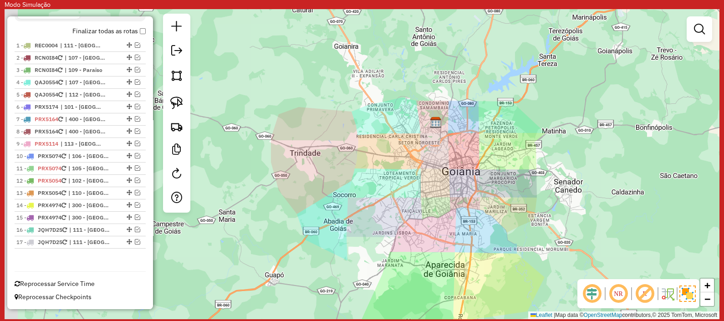
drag, startPoint x: 318, startPoint y: 165, endPoint x: 457, endPoint y: 174, distance: 139.5
click at [457, 174] on div "Janela de atendimento Grade de atendimento Capacidade Transportadoras Veículos …" at bounding box center [362, 164] width 714 height 310
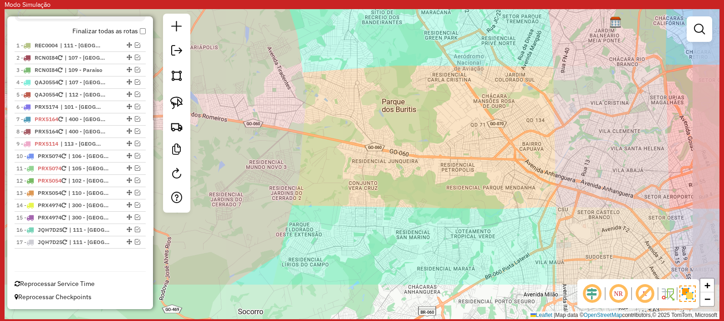
drag, startPoint x: 419, startPoint y: 202, endPoint x: 359, endPoint y: 116, distance: 104.8
click at [359, 116] on div "Janela de atendimento Grade de atendimento Capacidade Transportadoras Veículos …" at bounding box center [362, 164] width 714 height 310
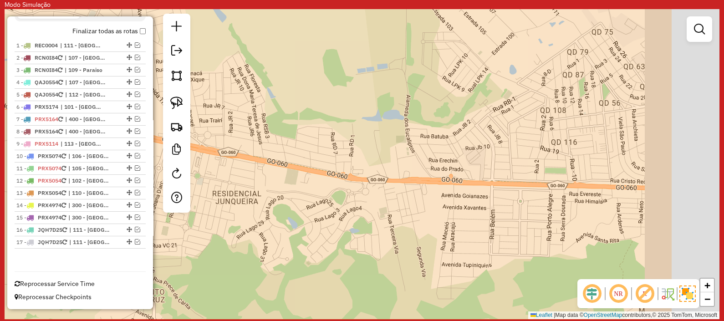
drag, startPoint x: 525, startPoint y: 134, endPoint x: 391, endPoint y: 116, distance: 135.0
click at [391, 116] on div "Janela de atendimento Grade de atendimento Capacidade Transportadoras Veículos …" at bounding box center [362, 164] width 714 height 310
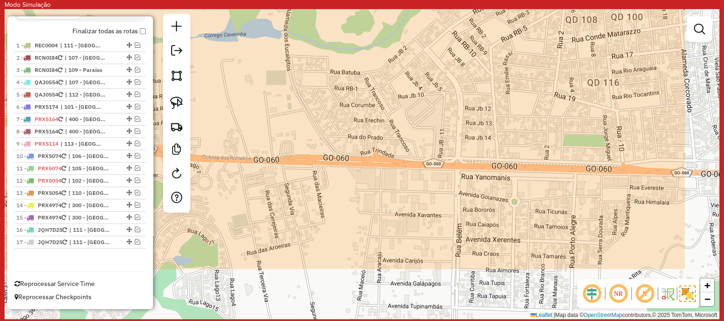
drag, startPoint x: 581, startPoint y: 162, endPoint x: 475, endPoint y: 82, distance: 132.9
click at [475, 82] on div "Janela de atendimento Grade de atendimento Capacidade Transportadoras Veículos …" at bounding box center [362, 164] width 714 height 310
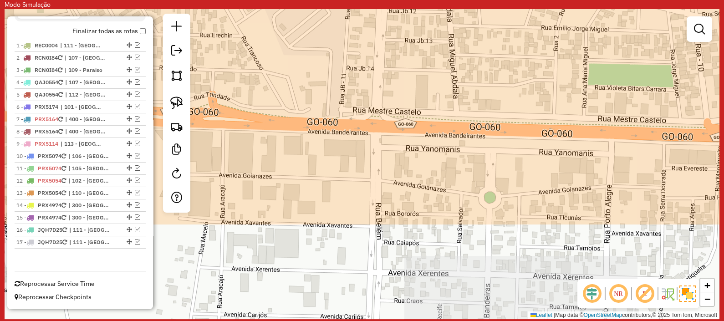
drag, startPoint x: 473, startPoint y: 162, endPoint x: 410, endPoint y: 36, distance: 140.8
click at [410, 36] on div "Janela de atendimento Grade de atendimento Capacidade Transportadoras Veículos …" at bounding box center [362, 164] width 714 height 310
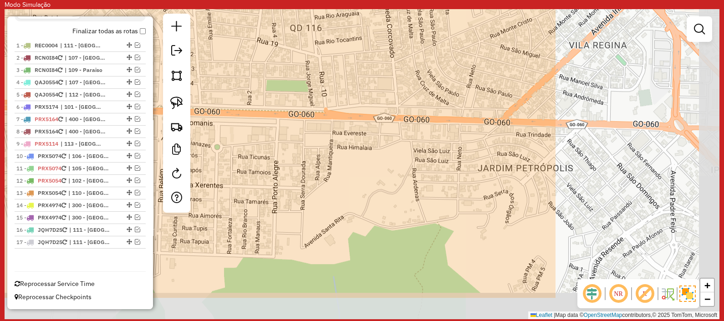
drag, startPoint x: 602, startPoint y: 157, endPoint x: 367, endPoint y: 105, distance: 241.4
click at [367, 105] on div "Janela de atendimento Grade de atendimento Capacidade Transportadoras Veículos …" at bounding box center [362, 164] width 714 height 310
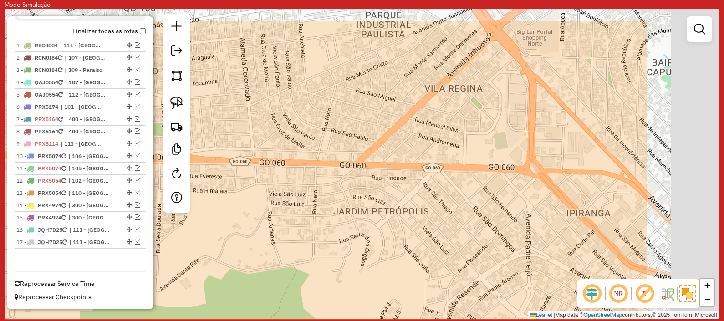
drag, startPoint x: 541, startPoint y: 59, endPoint x: 389, endPoint y: 112, distance: 162.0
click at [389, 112] on div "Janela de atendimento Grade de atendimento Capacidade Transportadoras Veículos …" at bounding box center [362, 164] width 714 height 310
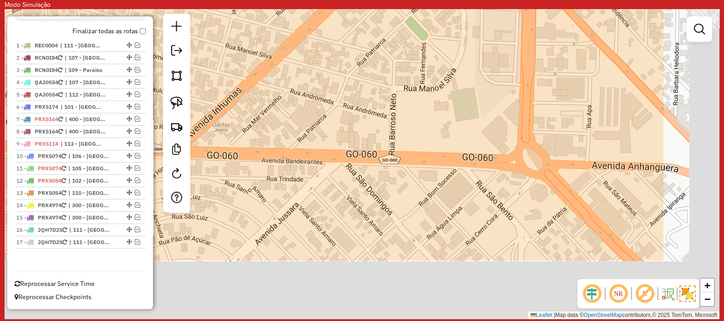
drag, startPoint x: 521, startPoint y: 126, endPoint x: 391, endPoint y: 36, distance: 158.3
click at [391, 36] on div "Janela de atendimento Grade de atendimento Capacidade Transportadoras Veículos …" at bounding box center [362, 164] width 714 height 310
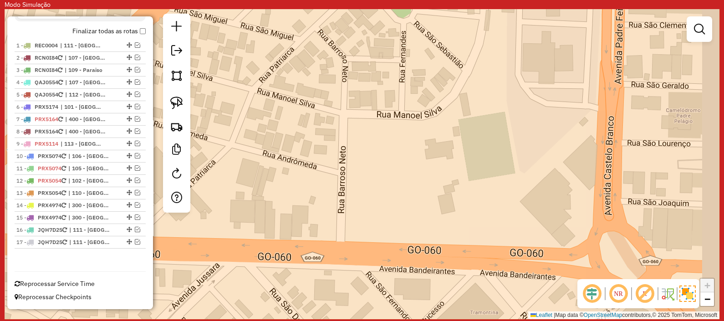
drag, startPoint x: 466, startPoint y: 157, endPoint x: 409, endPoint y: 124, distance: 65.4
click at [409, 124] on div "Janela de atendimento Grade de atendimento Capacidade Transportadoras Veículos …" at bounding box center [362, 164] width 714 height 310
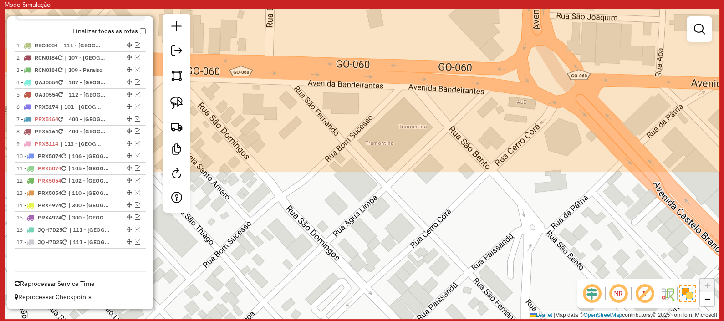
drag, startPoint x: 409, startPoint y: 124, endPoint x: 348, endPoint y: -54, distance: 188.1
click at [348, 0] on html "Modo Simulação Aguarde... Pop-up bloqueado! Seu navegador bloqueou automáticame…" at bounding box center [362, 160] width 724 height 321
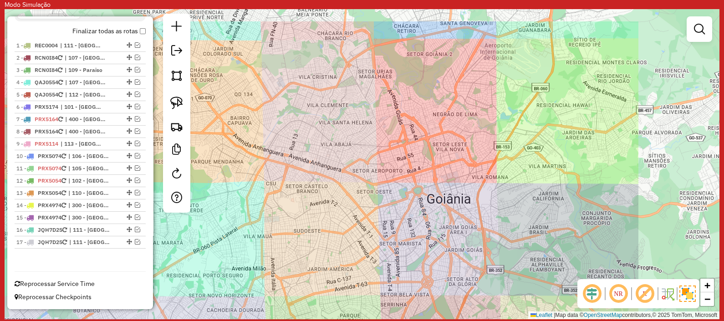
drag, startPoint x: 456, startPoint y: 102, endPoint x: 304, endPoint y: 146, distance: 158.0
click at [304, 146] on div "Janela de atendimento Grade de atendimento Capacidade Transportadoras Veículos …" at bounding box center [362, 164] width 714 height 310
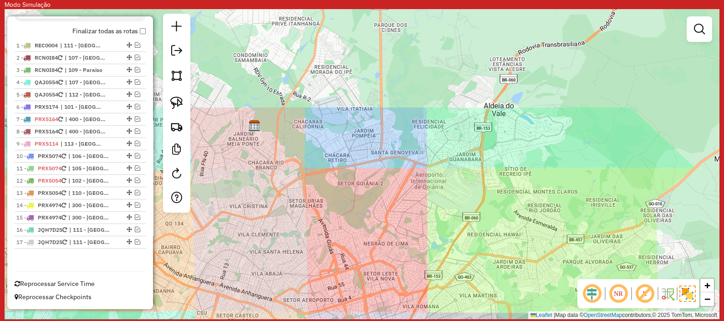
drag, startPoint x: 484, startPoint y: 100, endPoint x: 415, endPoint y: 229, distance: 146.6
click at [415, 229] on div "Janela de atendimento Grade de atendimento Capacidade Transportadoras Veículos …" at bounding box center [362, 164] width 714 height 310
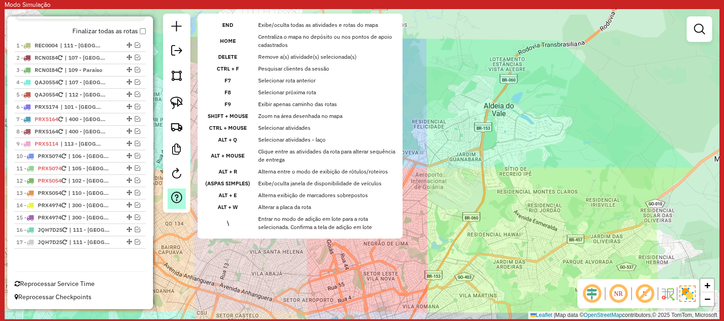
click at [173, 202] on em at bounding box center [176, 197] width 11 height 11
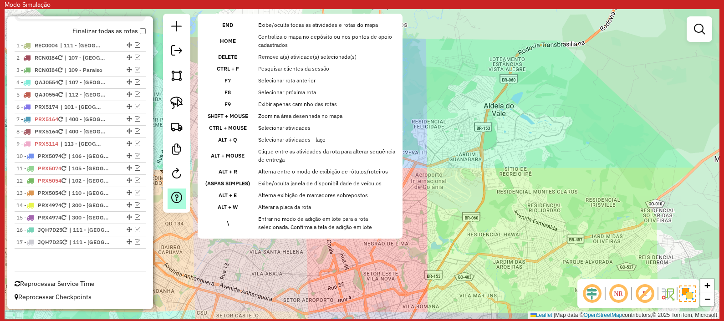
click at [173, 202] on em at bounding box center [176, 197] width 11 height 11
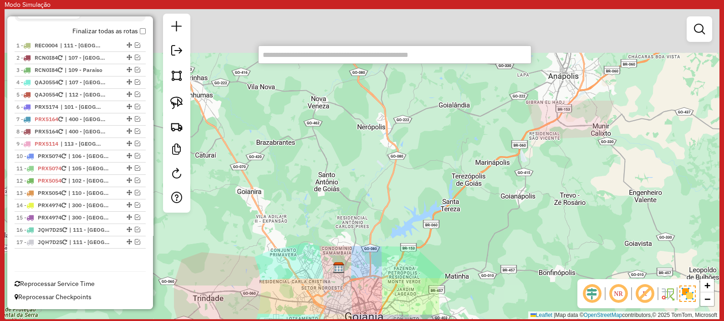
drag, startPoint x: 299, startPoint y: 139, endPoint x: 314, endPoint y: 350, distance: 211.2
click at [314, 320] on html "Modo Simulação Aguarde... Pop-up bloqueado! Seu navegador bloqueou automáticame…" at bounding box center [362, 160] width 724 height 321
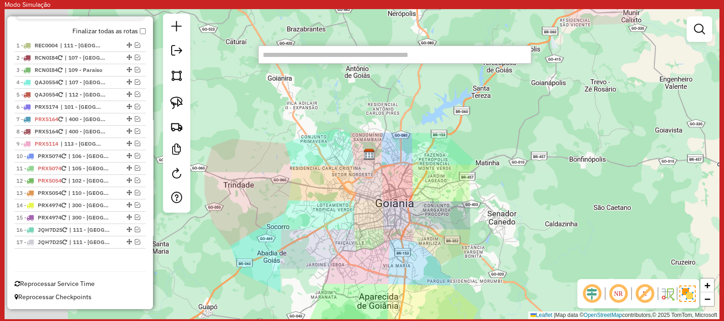
drag, startPoint x: 275, startPoint y: 171, endPoint x: 368, endPoint y: 155, distance: 93.7
click at [368, 155] on img at bounding box center [369, 154] width 12 height 12
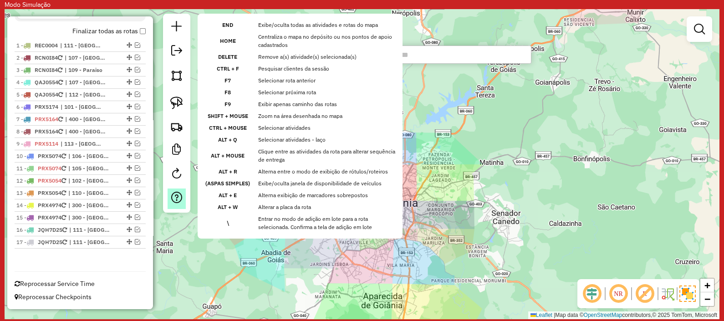
click at [185, 200] on link at bounding box center [176, 198] width 18 height 20
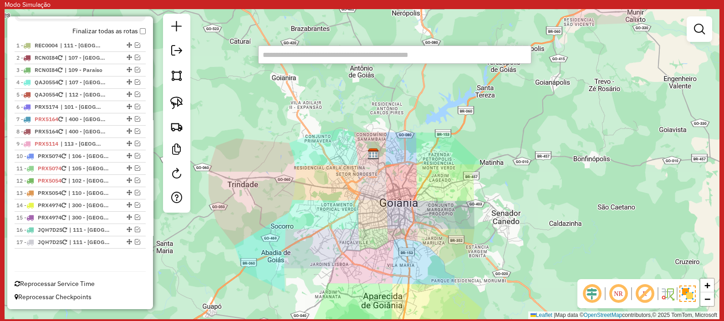
click at [347, 197] on div "Janela de atendimento Grade de atendimento Capacidade Transportadoras Veículos …" at bounding box center [362, 164] width 714 height 310
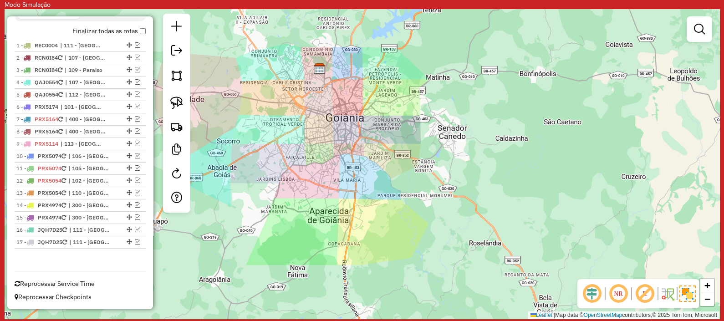
drag, startPoint x: 347, startPoint y: 197, endPoint x: 282, endPoint y: 111, distance: 107.8
click at [282, 111] on div "Janela de atendimento Grade de atendimento Capacidade Transportadoras Veículos …" at bounding box center [362, 164] width 714 height 310
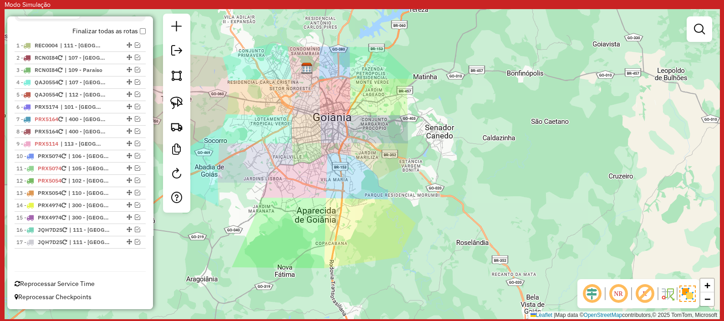
click at [646, 296] on em at bounding box center [644, 294] width 22 height 22
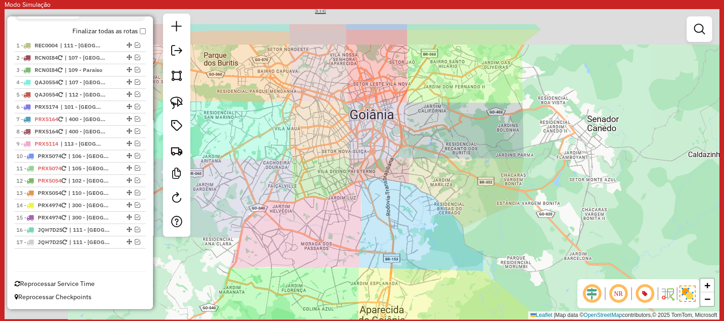
drag, startPoint x: 320, startPoint y: 130, endPoint x: 425, endPoint y: 192, distance: 122.0
click at [425, 192] on div "Janela de atendimento Grade de atendimento Capacidade Transportadoras Veículos …" at bounding box center [362, 164] width 714 height 310
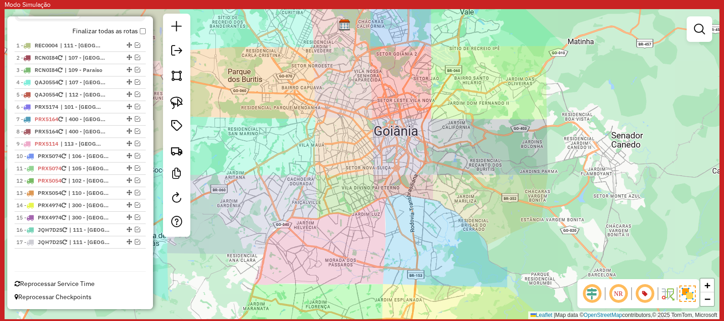
click at [668, 293] on img at bounding box center [667, 293] width 15 height 15
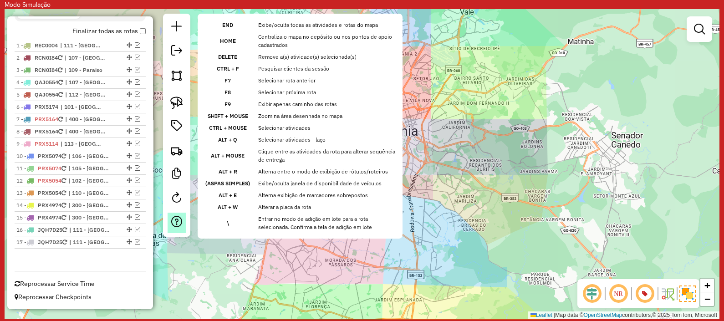
click at [182, 225] on link at bounding box center [176, 223] width 18 height 20
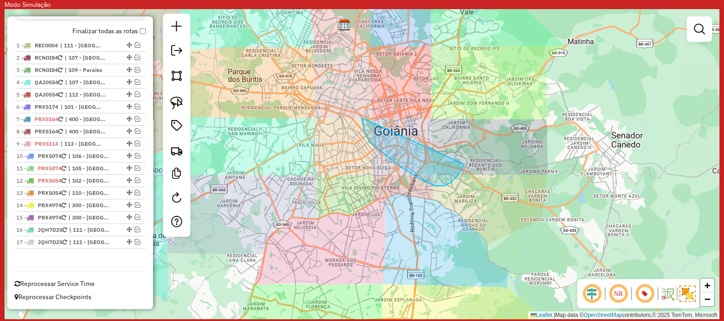
drag, startPoint x: 361, startPoint y: 118, endPoint x: 461, endPoint y: 110, distance: 100.4
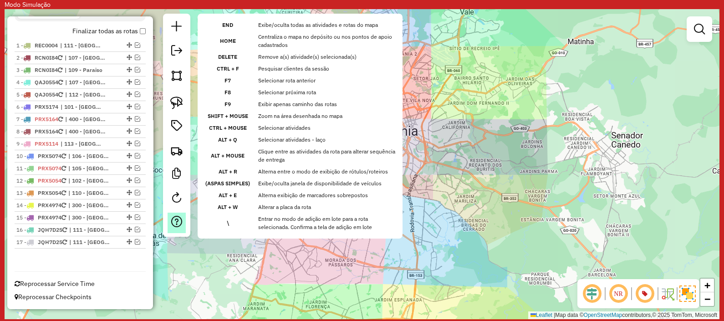
click at [174, 223] on em at bounding box center [176, 221] width 11 height 11
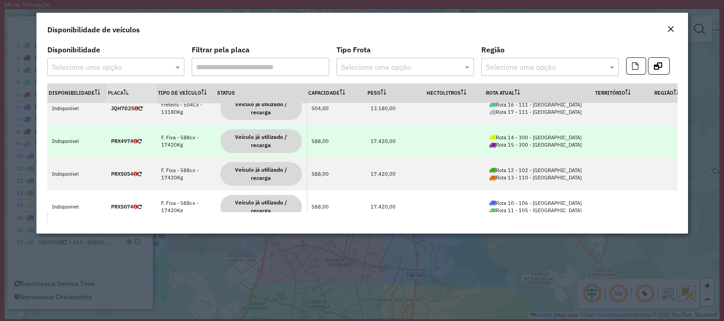
scroll to position [0, 0]
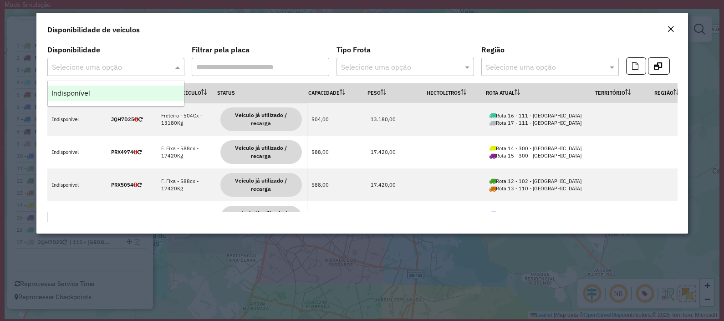
click at [156, 59] on div "Selecione uma opção" at bounding box center [115, 67] width 137 height 18
click at [162, 38] on div "Disponibilidade de veículos" at bounding box center [361, 28] width 651 height 30
click at [449, 70] on input "text" at bounding box center [396, 67] width 110 height 11
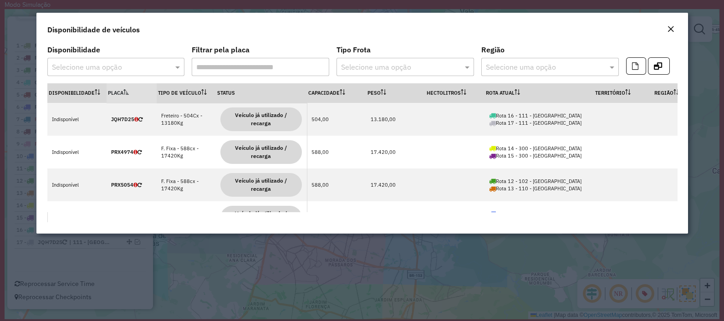
click at [449, 70] on input "text" at bounding box center [396, 67] width 110 height 11
click at [469, 68] on span at bounding box center [467, 66] width 11 height 11
drag, startPoint x: 469, startPoint y: 68, endPoint x: 476, endPoint y: 69, distance: 6.9
click at [474, 67] on formly-group "Disponibilidade Selecione uma opção Filtrar pela placa Tipo Frota Selecione uma…" at bounding box center [332, 64] width 571 height 37
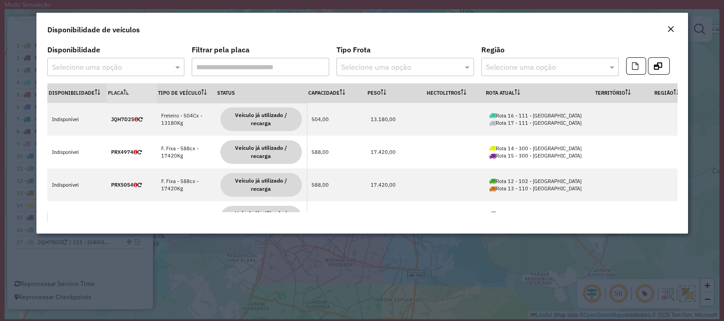
click at [293, 70] on input "Filtrar pela placa" at bounding box center [260, 67] width 137 height 18
click at [147, 62] on input "text" at bounding box center [107, 67] width 110 height 11
click at [311, 25] on div "Disponibilidade de veículos" at bounding box center [361, 28] width 651 height 30
click at [394, 35] on div "Disponibilidade de veículos" at bounding box center [361, 28] width 651 height 30
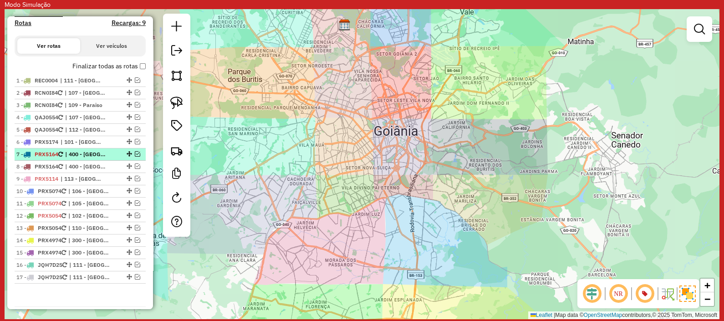
scroll to position [369, 0]
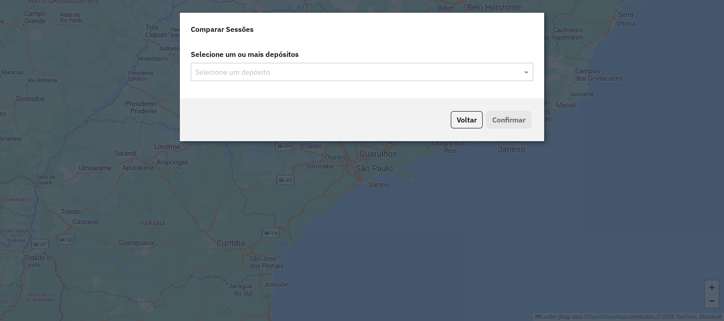
click at [295, 79] on div "Selecione um depósito" at bounding box center [362, 72] width 342 height 18
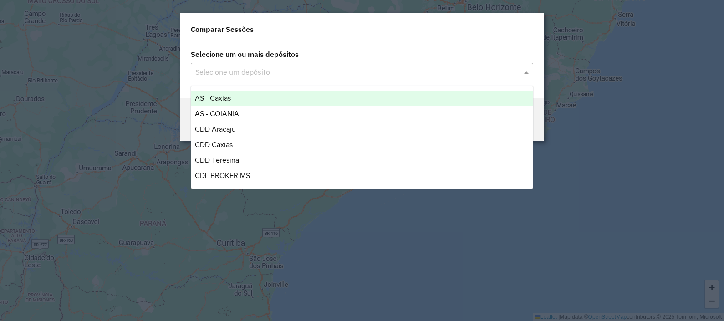
click at [319, 71] on input "text" at bounding box center [357, 72] width 329 height 11
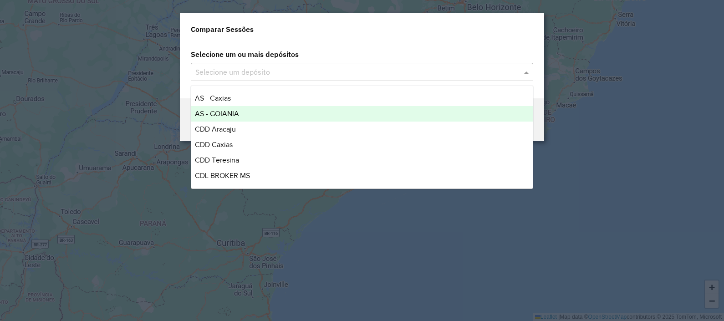
click at [227, 118] on div "AS - GOIANIA" at bounding box center [361, 113] width 341 height 15
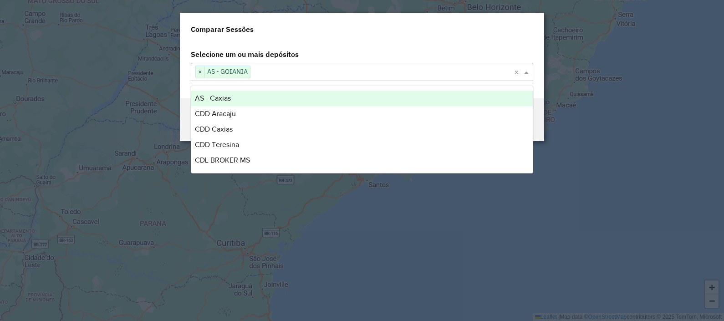
click at [367, 43] on div "Selecione um ou mais depósitos Selecione um depósito × AS - GOIANIA ×" at bounding box center [362, 70] width 364 height 56
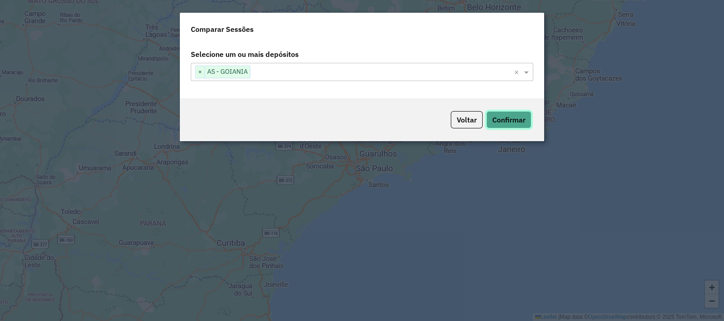
click at [500, 116] on button "Confirmar" at bounding box center [508, 119] width 45 height 17
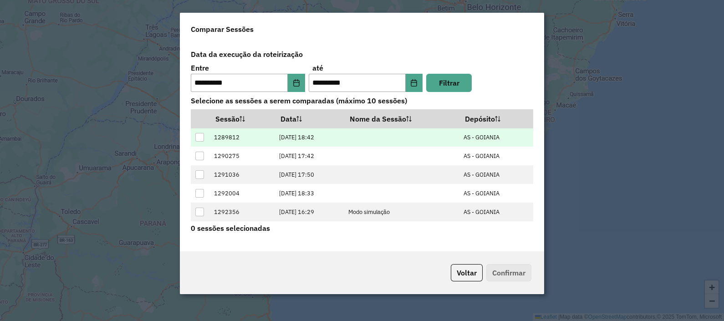
click at [200, 135] on div at bounding box center [199, 137] width 9 height 9
click at [511, 275] on button "Confirmar" at bounding box center [508, 272] width 45 height 17
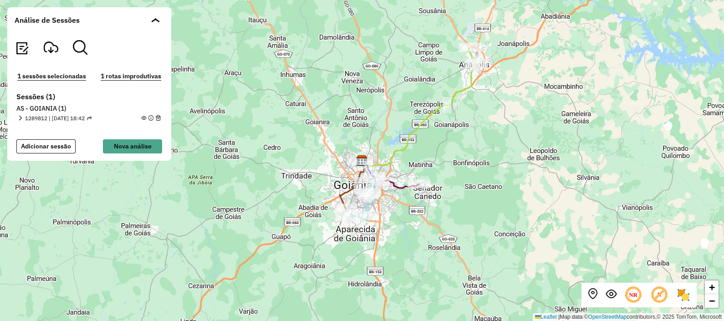
click at [20, 117] on em at bounding box center [20, 118] width 5 height 5
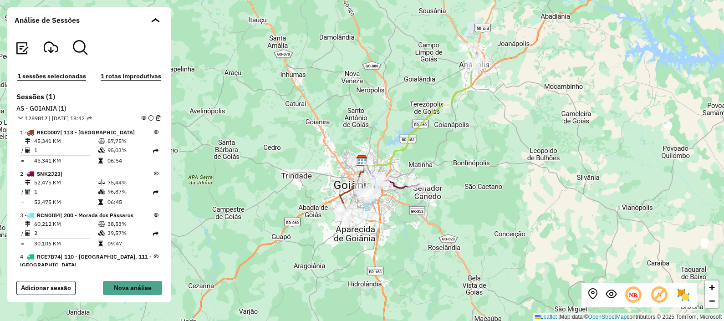
click at [155, 23] on div at bounding box center [155, 24] width 9 height 9
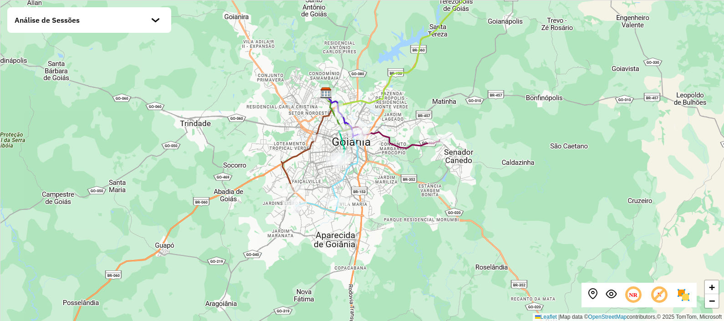
drag, startPoint x: 329, startPoint y: 166, endPoint x: 195, endPoint y: 107, distance: 146.3
click at [195, 107] on div "+ − Leaflet | Map data © OpenStreetMap contributors,© 2025 TomTom, Microsoft" at bounding box center [362, 160] width 724 height 321
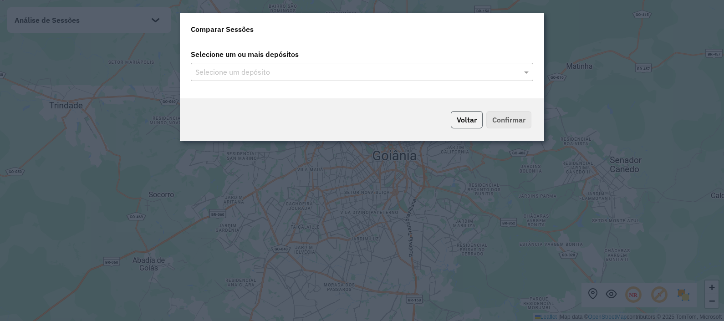
click at [464, 115] on button "Voltar" at bounding box center [466, 119] width 32 height 17
